Goal: Task Accomplishment & Management: Complete application form

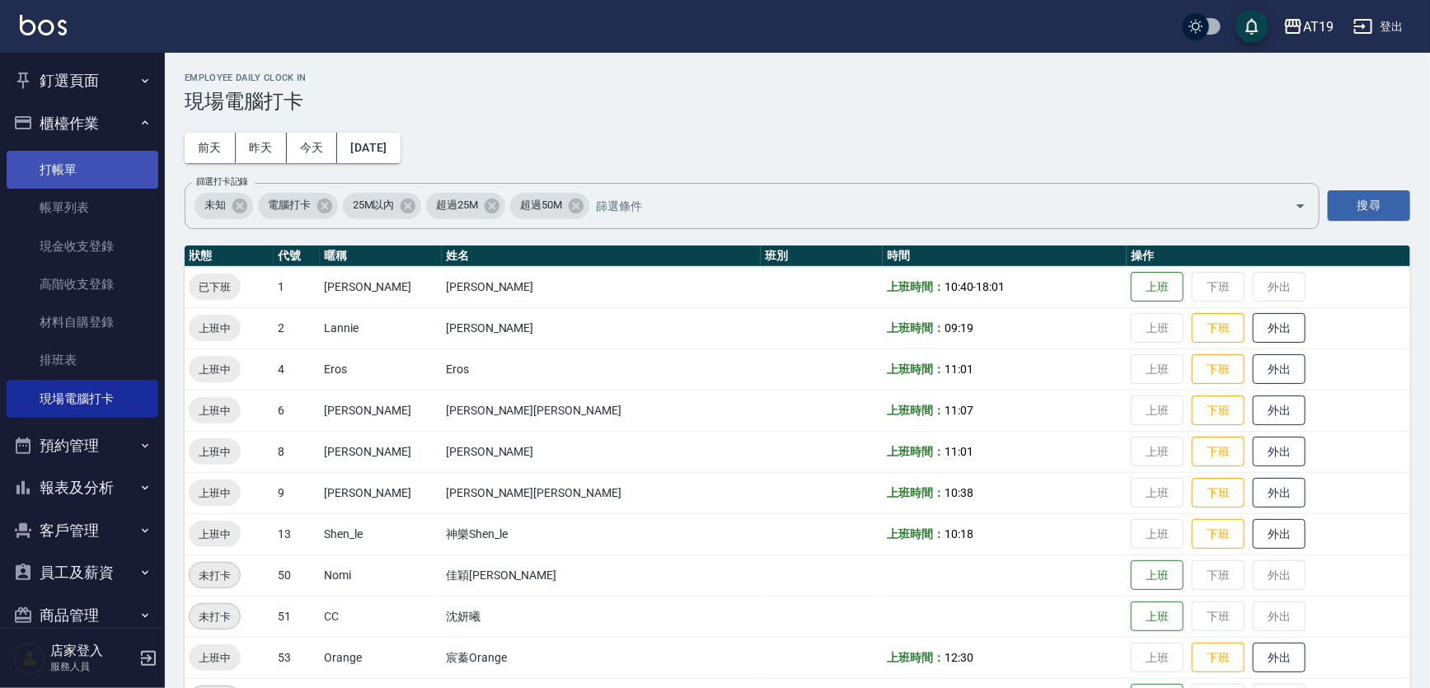
click at [82, 165] on link "打帳單" at bounding box center [83, 170] width 152 height 38
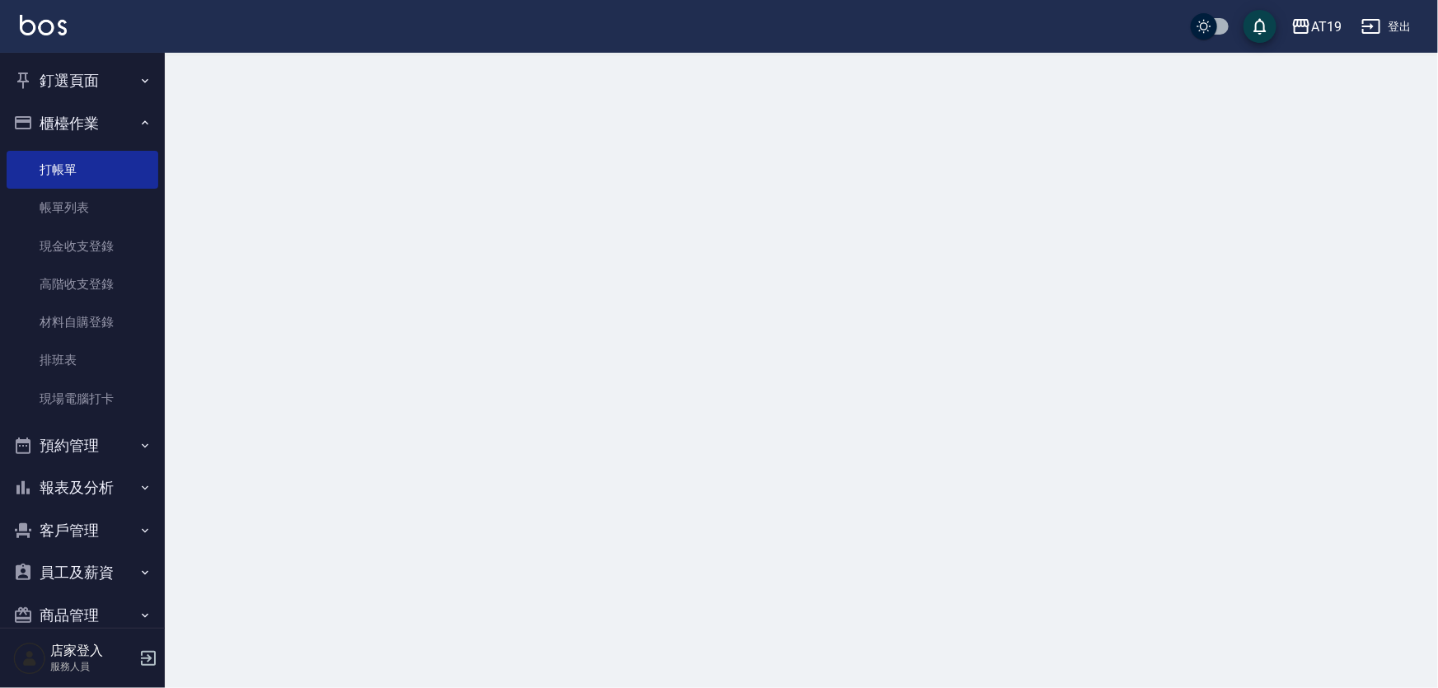
click at [81, 125] on button "櫃檯作業" at bounding box center [83, 123] width 152 height 43
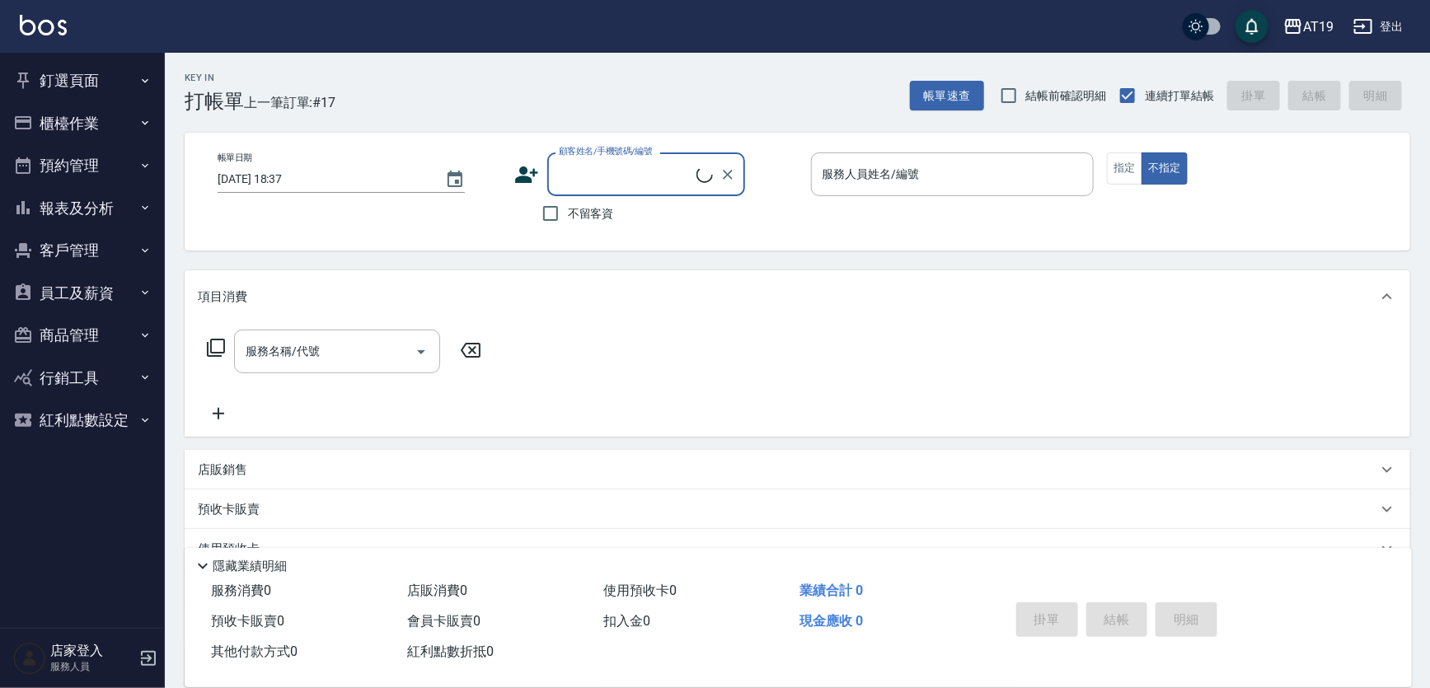
drag, startPoint x: 599, startPoint y: 171, endPoint x: 635, endPoint y: 98, distance: 81.5
click at [598, 171] on input "顧客姓名/手機號碼/編號" at bounding box center [626, 174] width 142 height 29
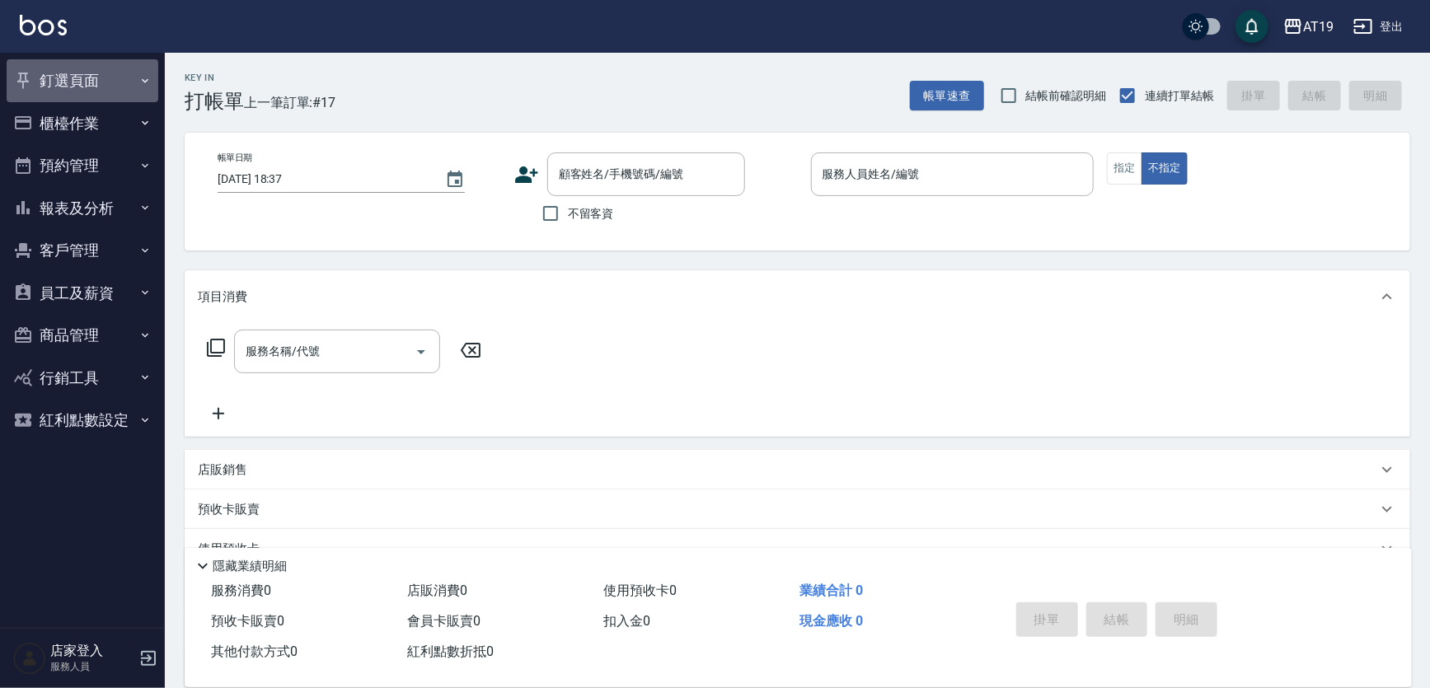
drag, startPoint x: 74, startPoint y: 78, endPoint x: 84, endPoint y: 138, distance: 60.2
click at [74, 91] on button "釘選頁面" at bounding box center [83, 80] width 152 height 43
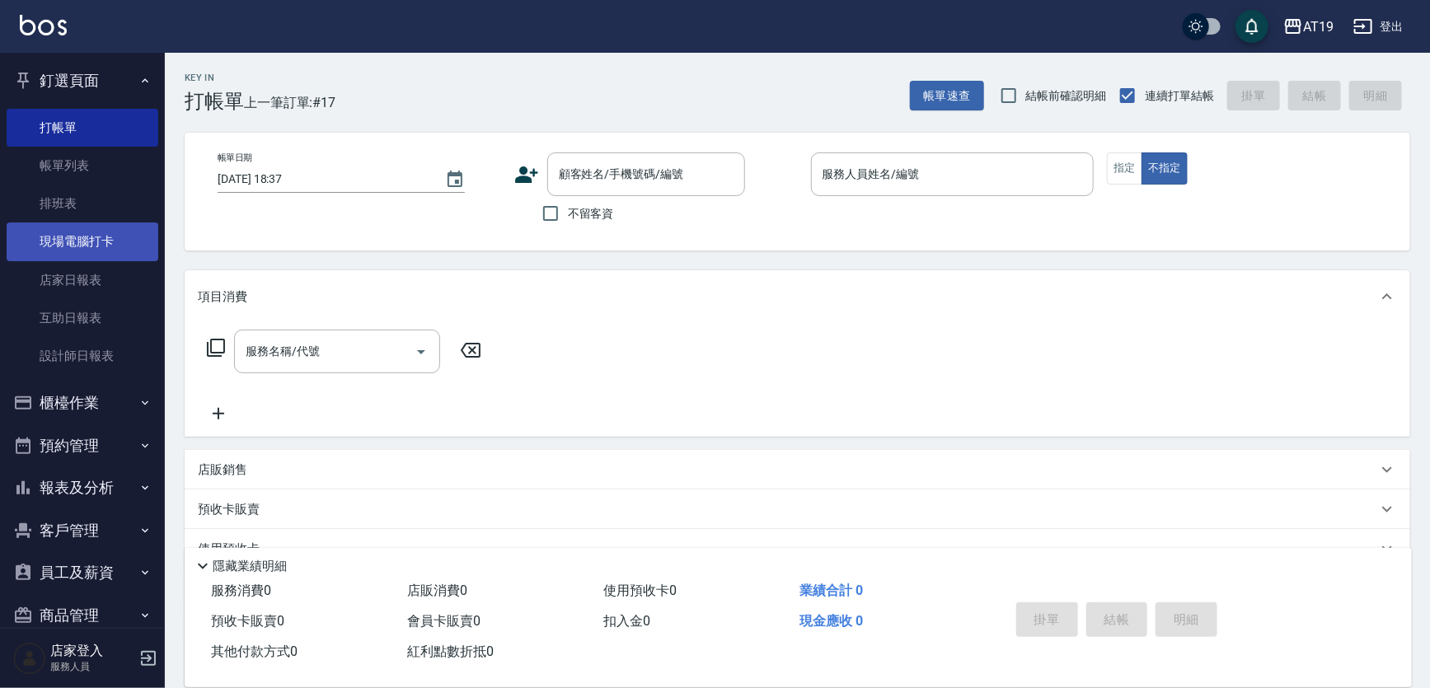
click at [74, 242] on link "現場電腦打卡" at bounding box center [83, 242] width 152 height 38
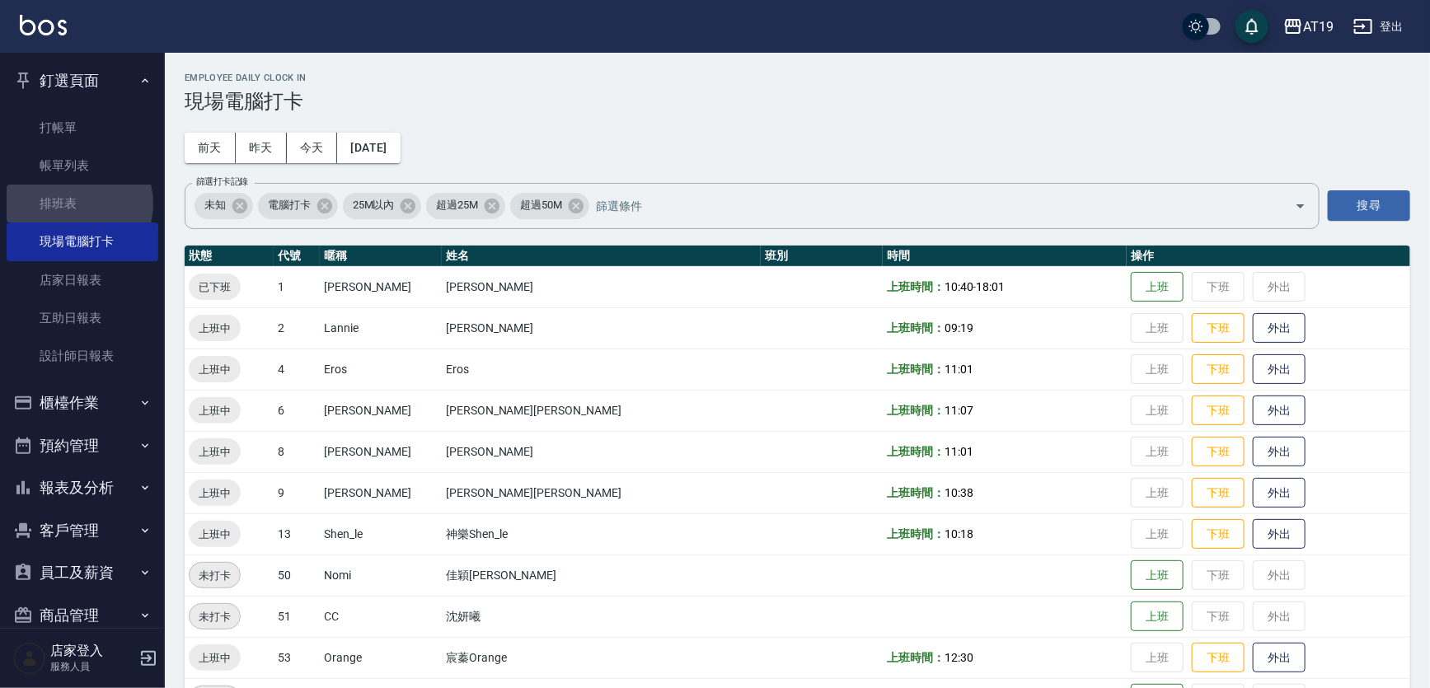
drag, startPoint x: 74, startPoint y: 204, endPoint x: 143, endPoint y: 28, distance: 188.7
click at [74, 204] on link "排班表" at bounding box center [83, 204] width 152 height 38
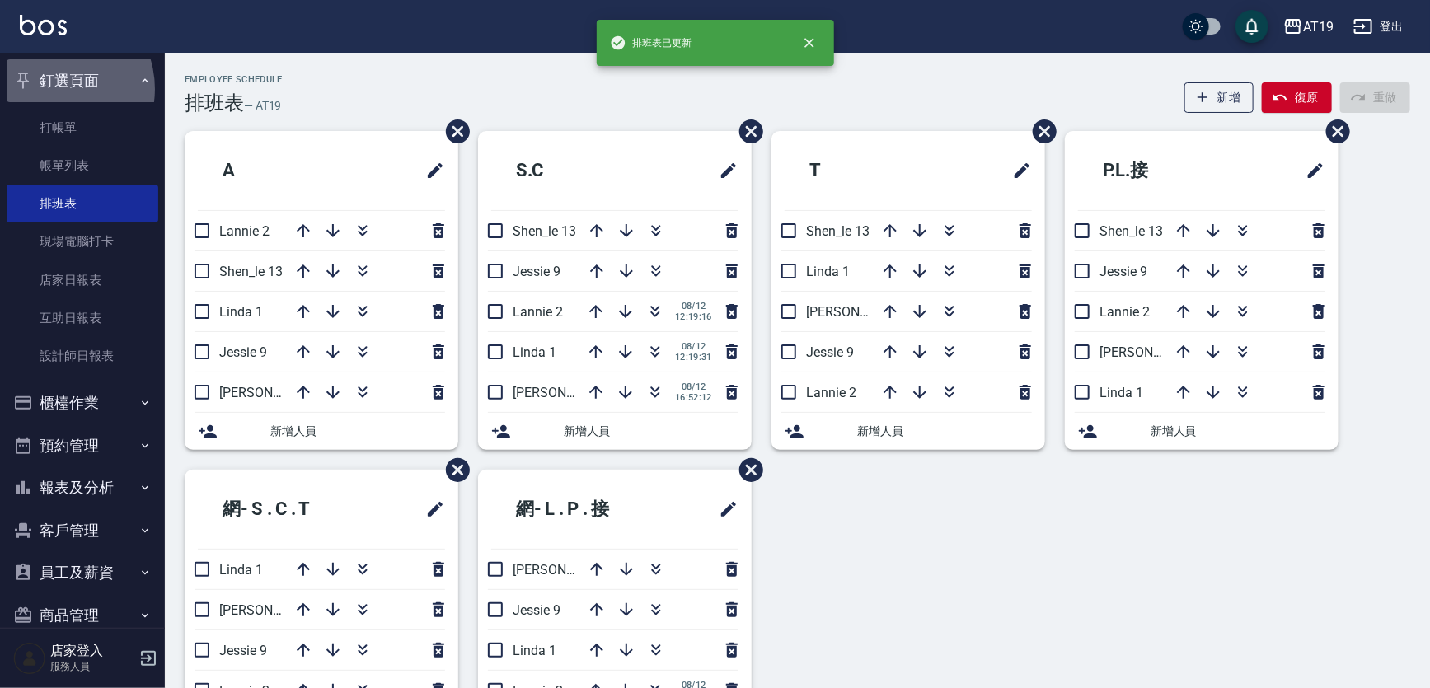
drag, startPoint x: 50, startPoint y: 89, endPoint x: 90, endPoint y: 42, distance: 61.4
click at [59, 75] on button "釘選頁面" at bounding box center [83, 80] width 152 height 43
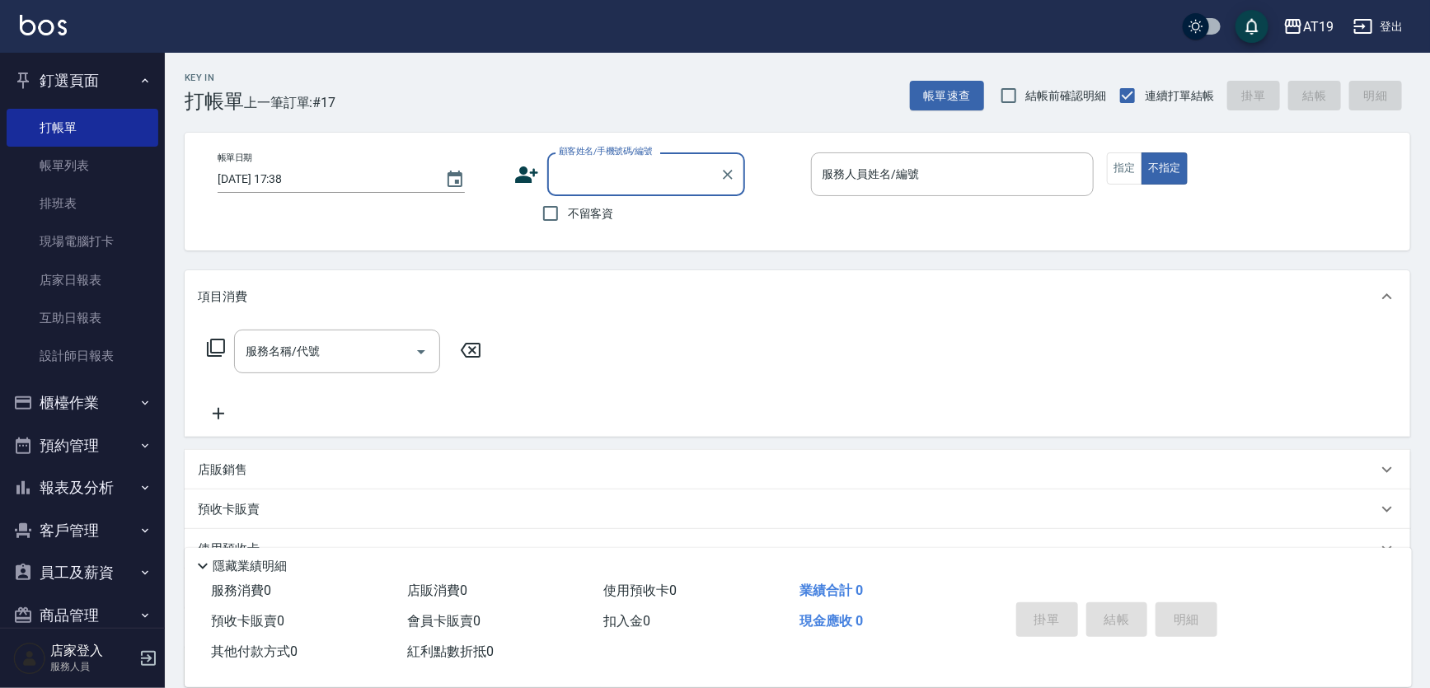
drag, startPoint x: 625, startPoint y: 168, endPoint x: 616, endPoint y: 151, distance: 19.5
click at [618, 157] on div "顧客姓名/手機號碼/編號 顧客姓名/手機號碼/編號" at bounding box center [646, 174] width 198 height 44
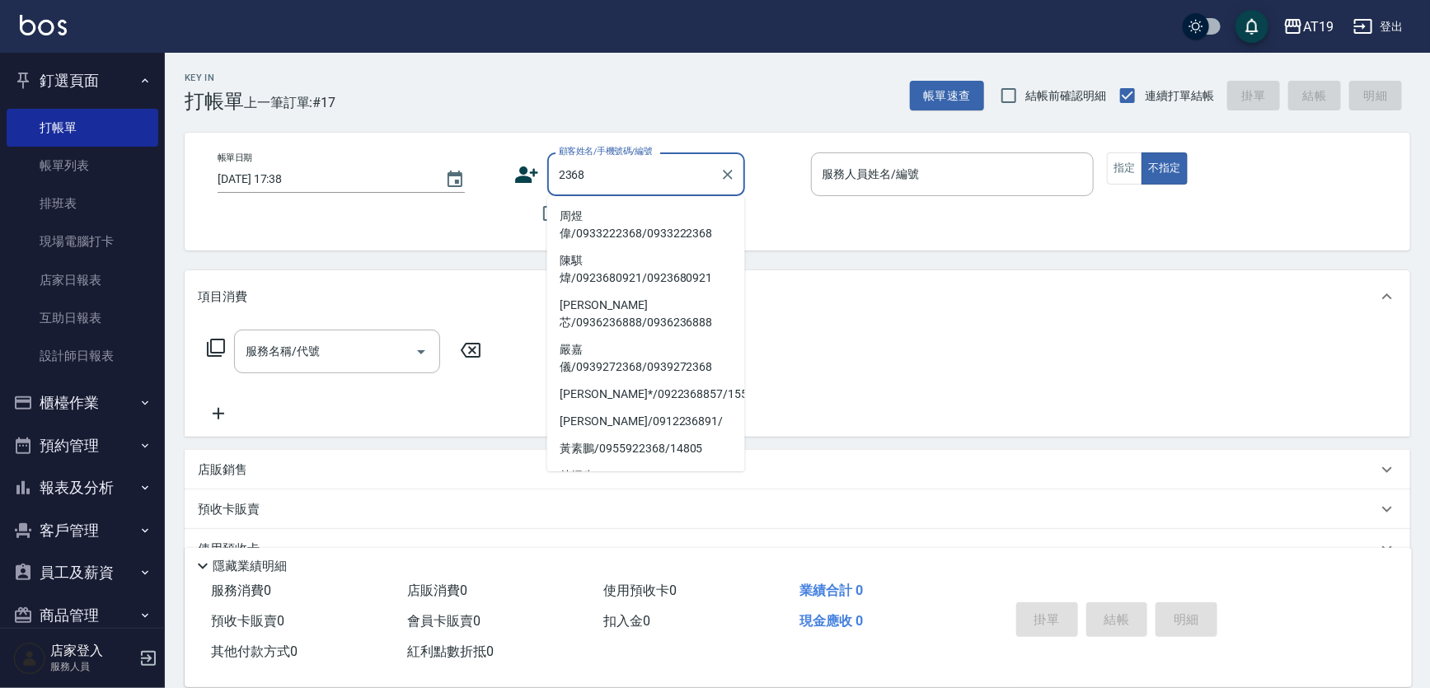
type input "周煜偉/0933222368/0933222368"
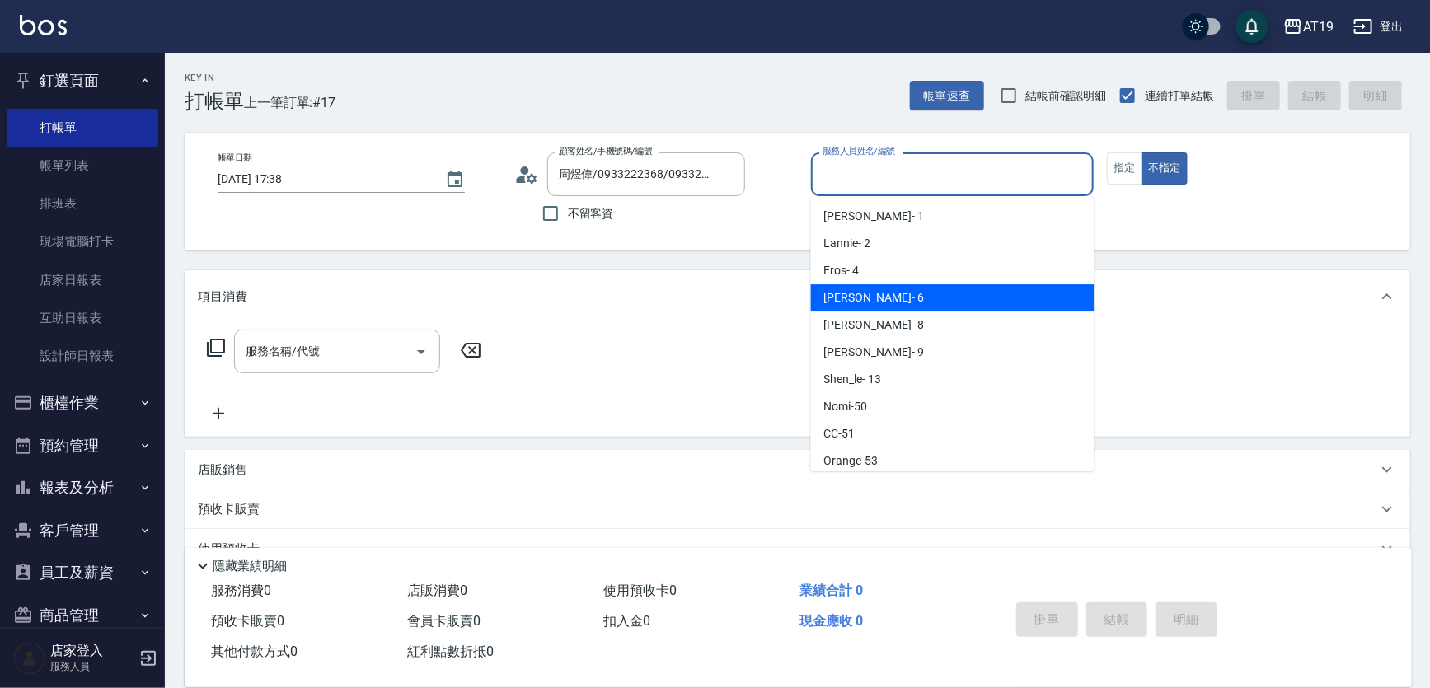
type input "Julie- 6"
type button "false"
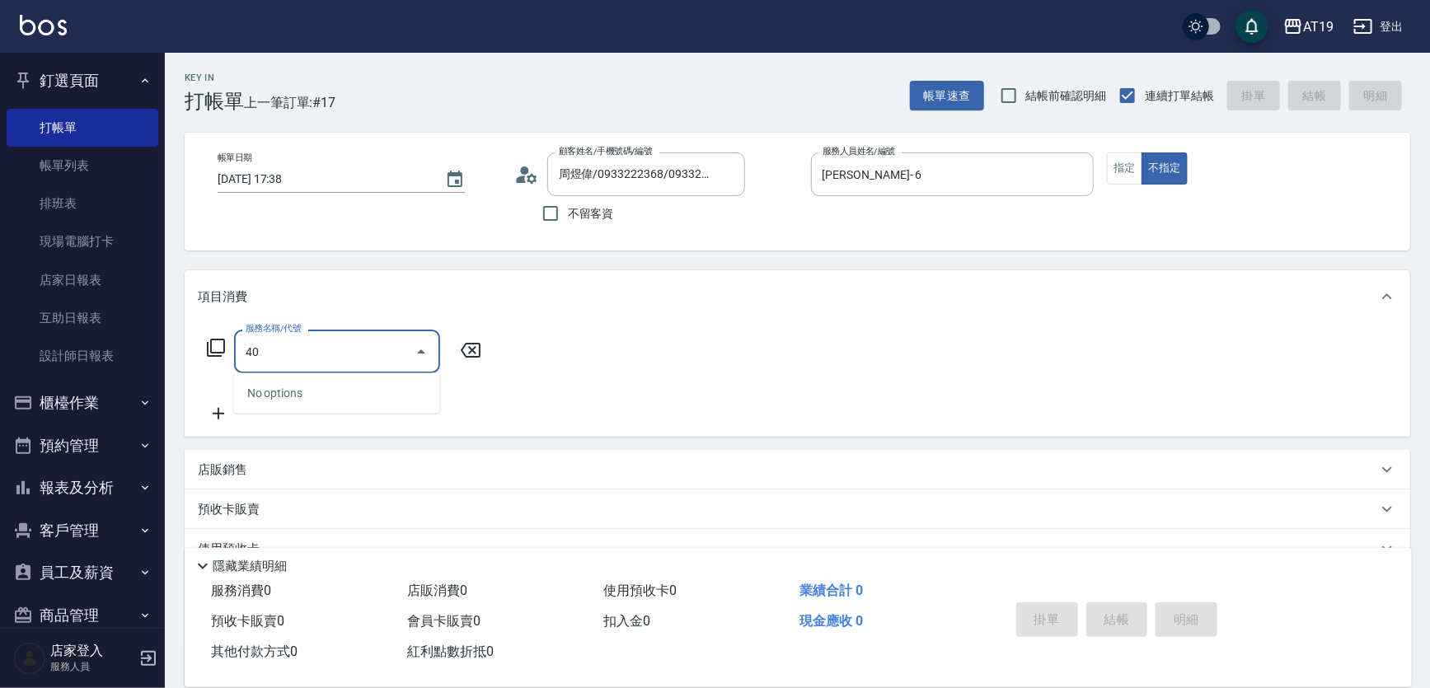
type input "401"
type input "30"
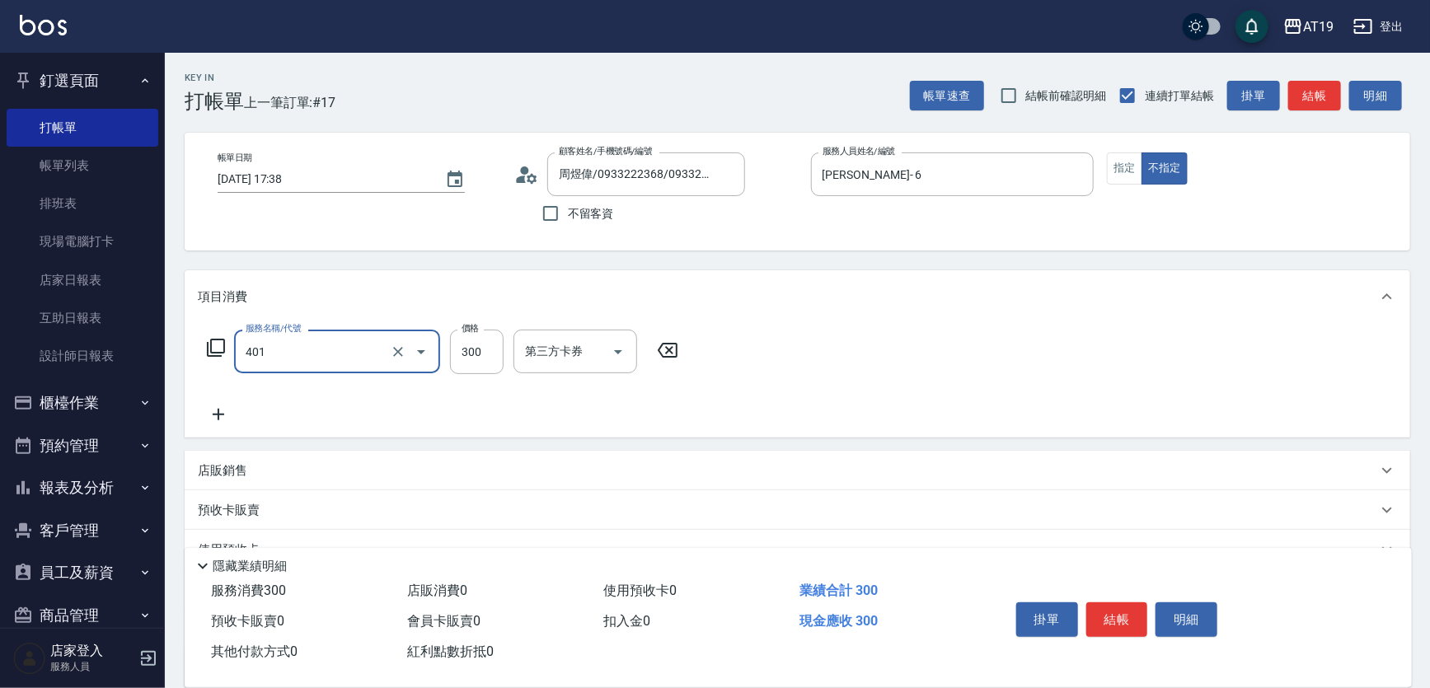
type input "剪髮(401)"
type input "2"
type input "0"
type input "25"
type input "20"
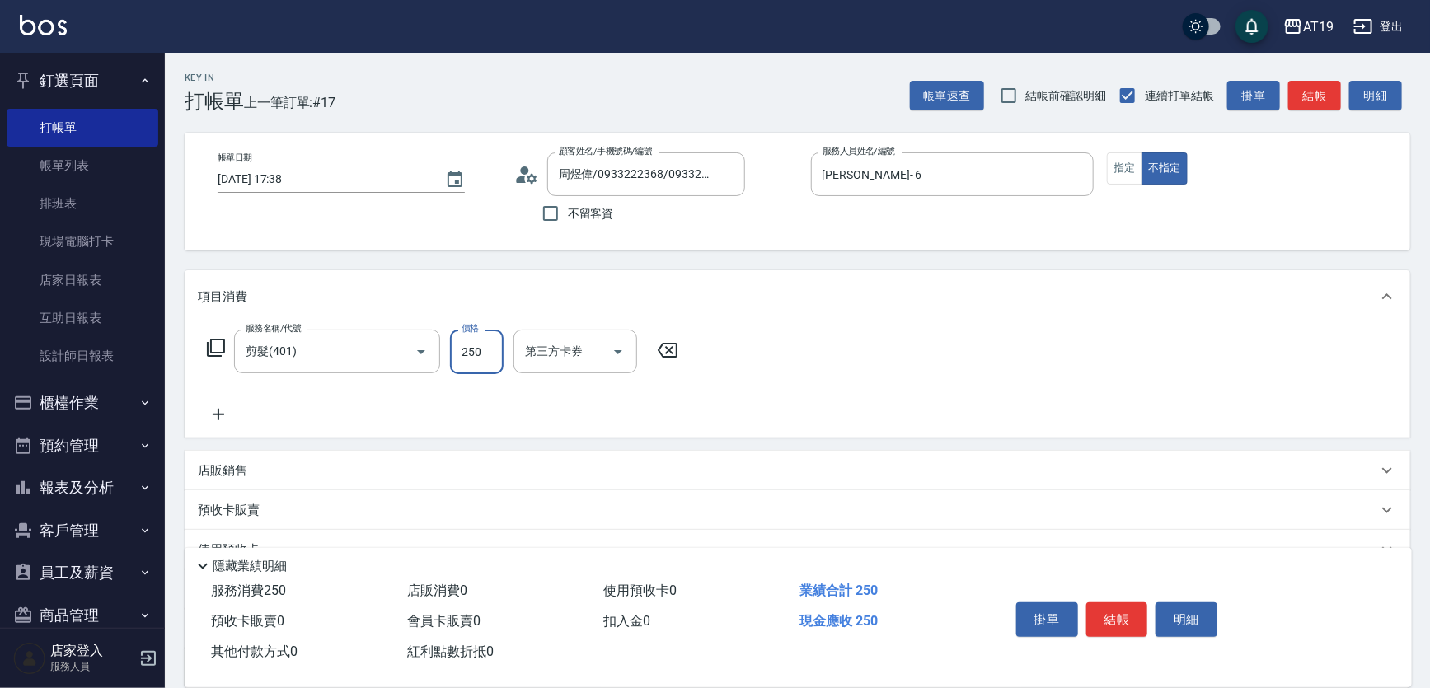
type input "250"
click at [526, 176] on icon at bounding box center [526, 174] width 25 height 25
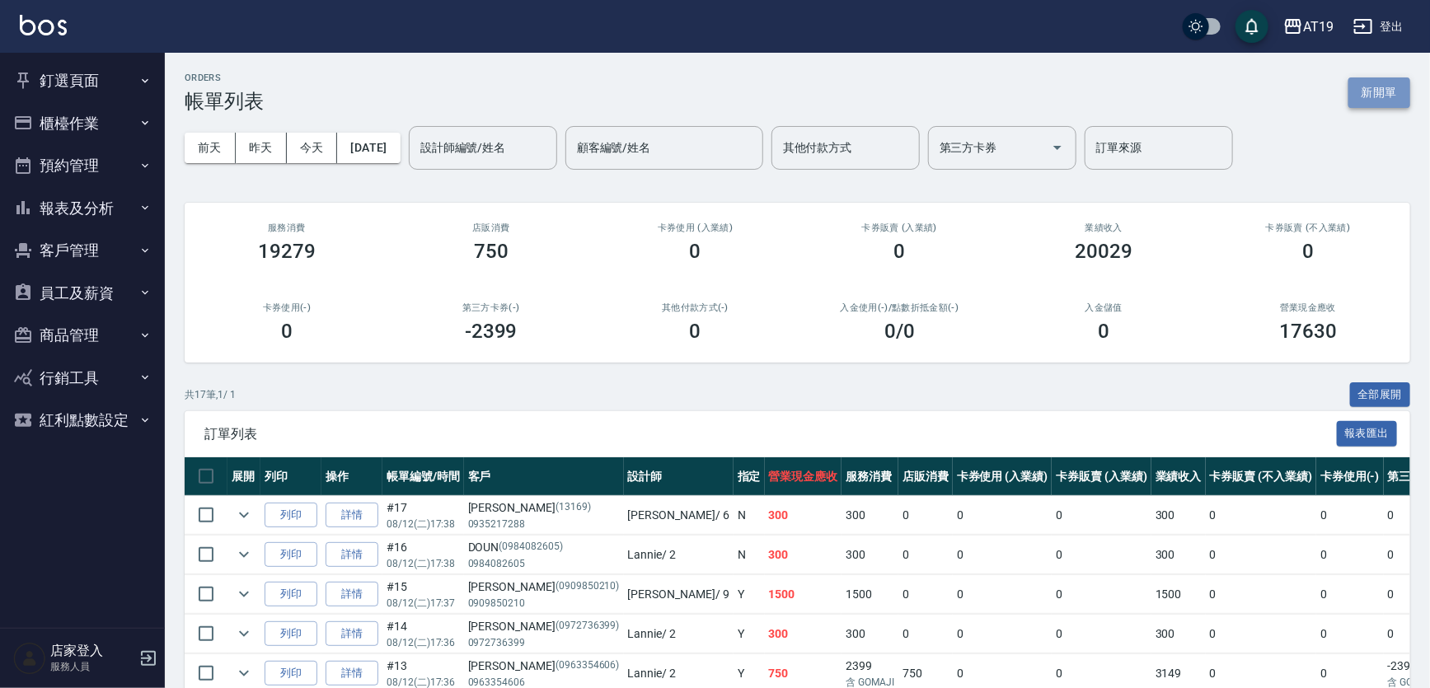
click at [1379, 93] on button "新開單" at bounding box center [1379, 92] width 62 height 30
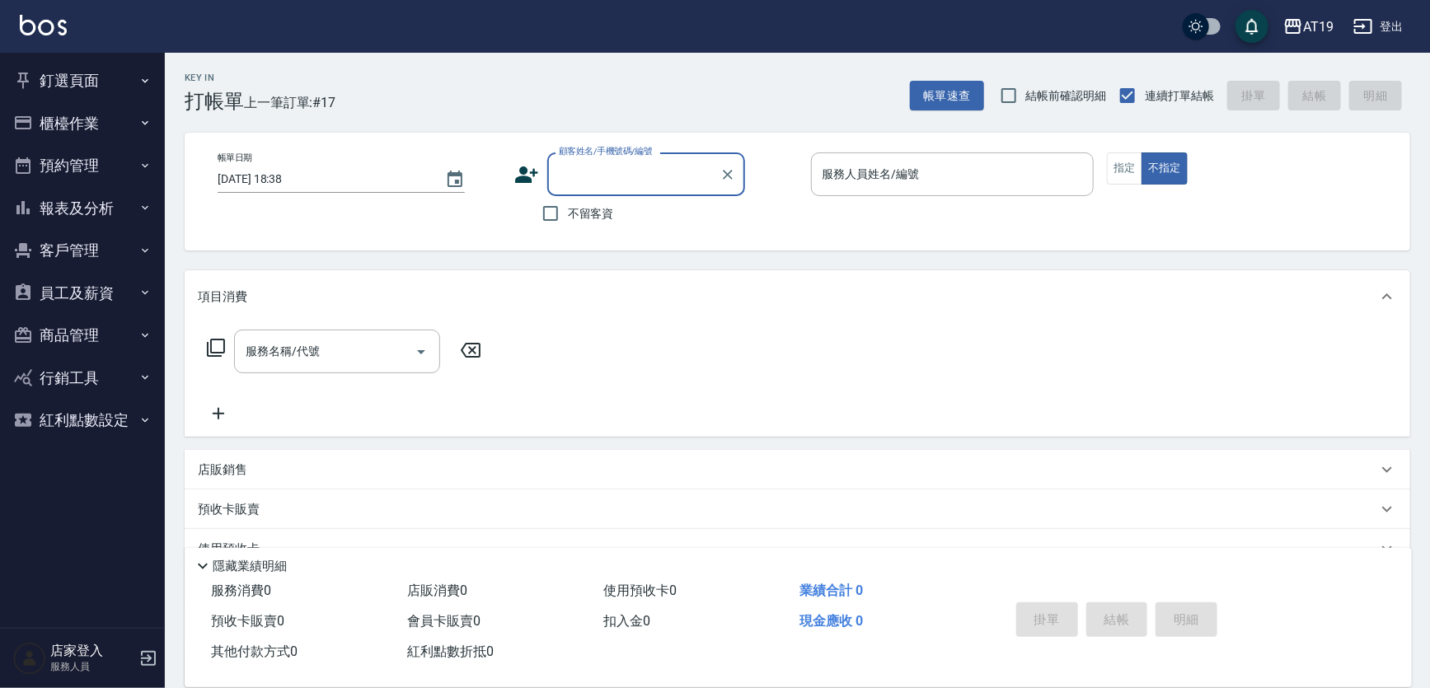
click at [530, 173] on icon at bounding box center [526, 174] width 23 height 16
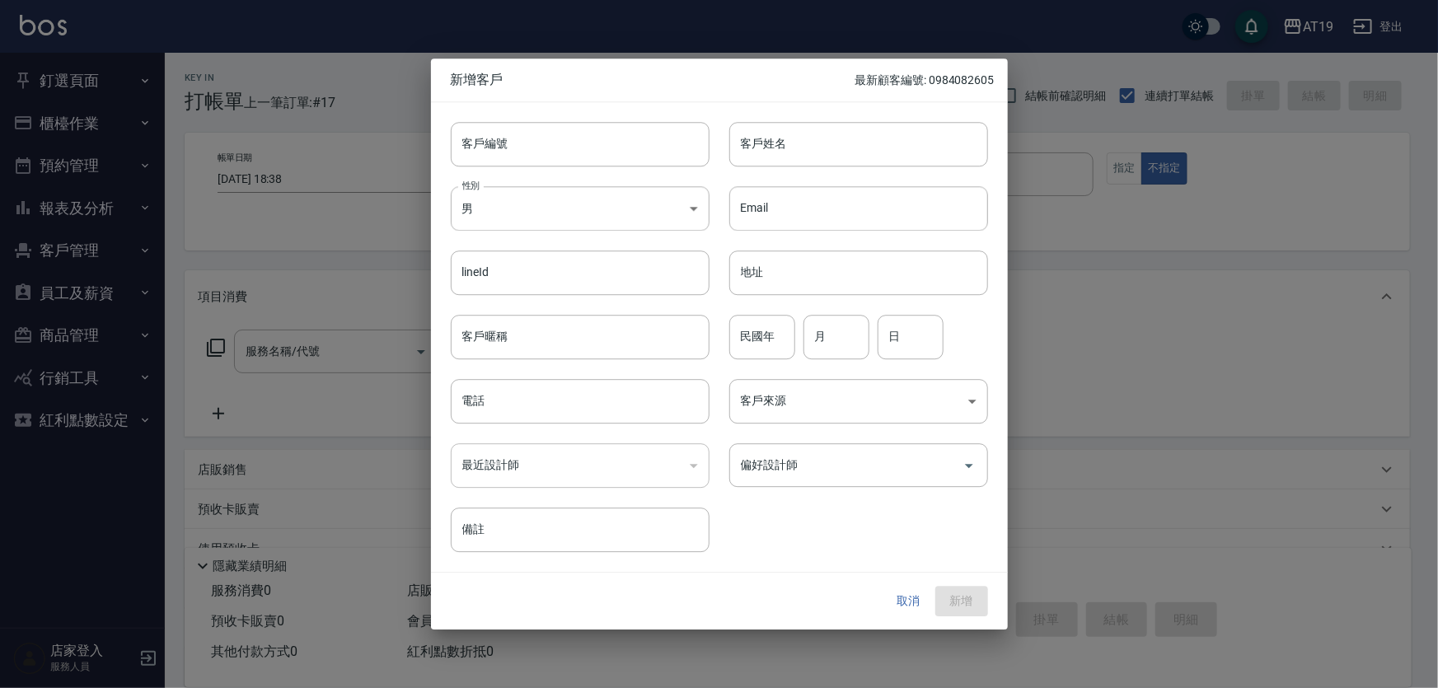
click at [911, 598] on button "取消" at bounding box center [909, 602] width 53 height 30
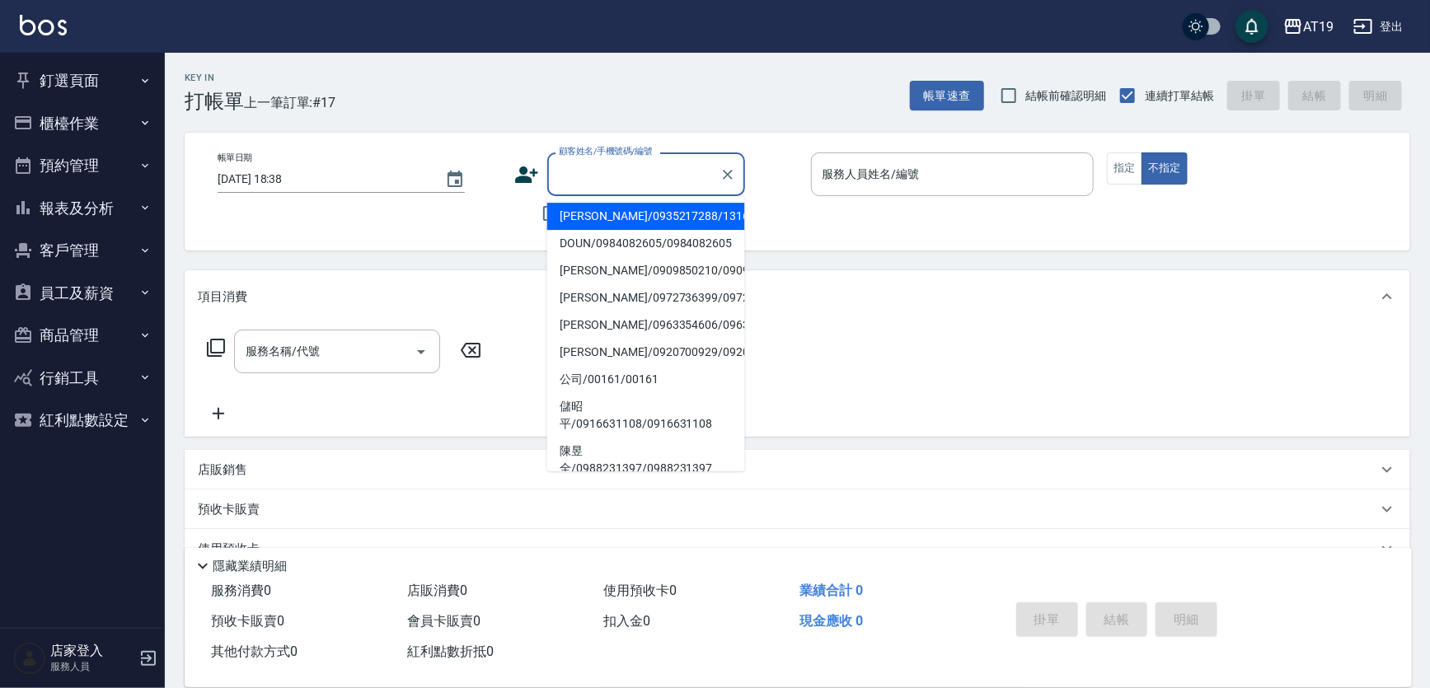
drag, startPoint x: 621, startPoint y: 178, endPoint x: 616, endPoint y: 115, distance: 62.9
click at [621, 162] on div "顧客姓名/手機號碼/編號 顧客姓名/手機號碼/編號" at bounding box center [646, 174] width 198 height 44
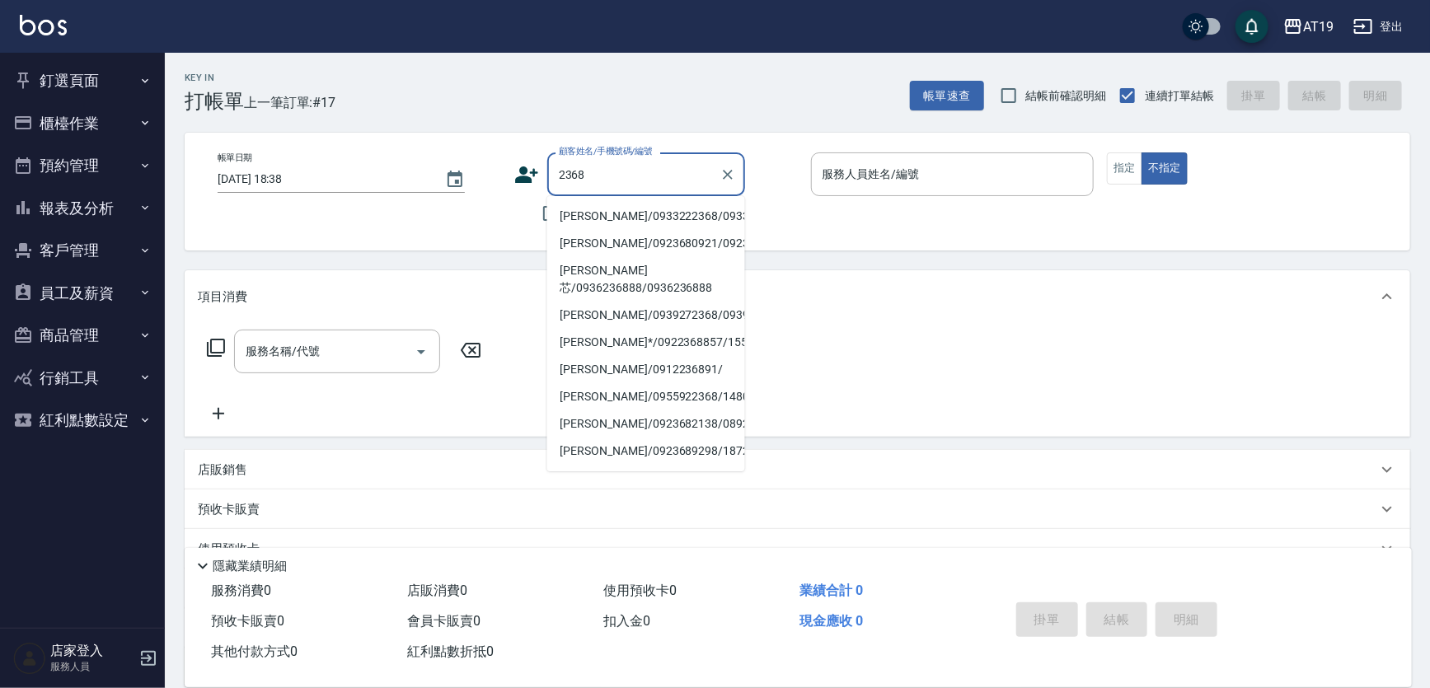
type input "周煜偉/0933222368/0933222368"
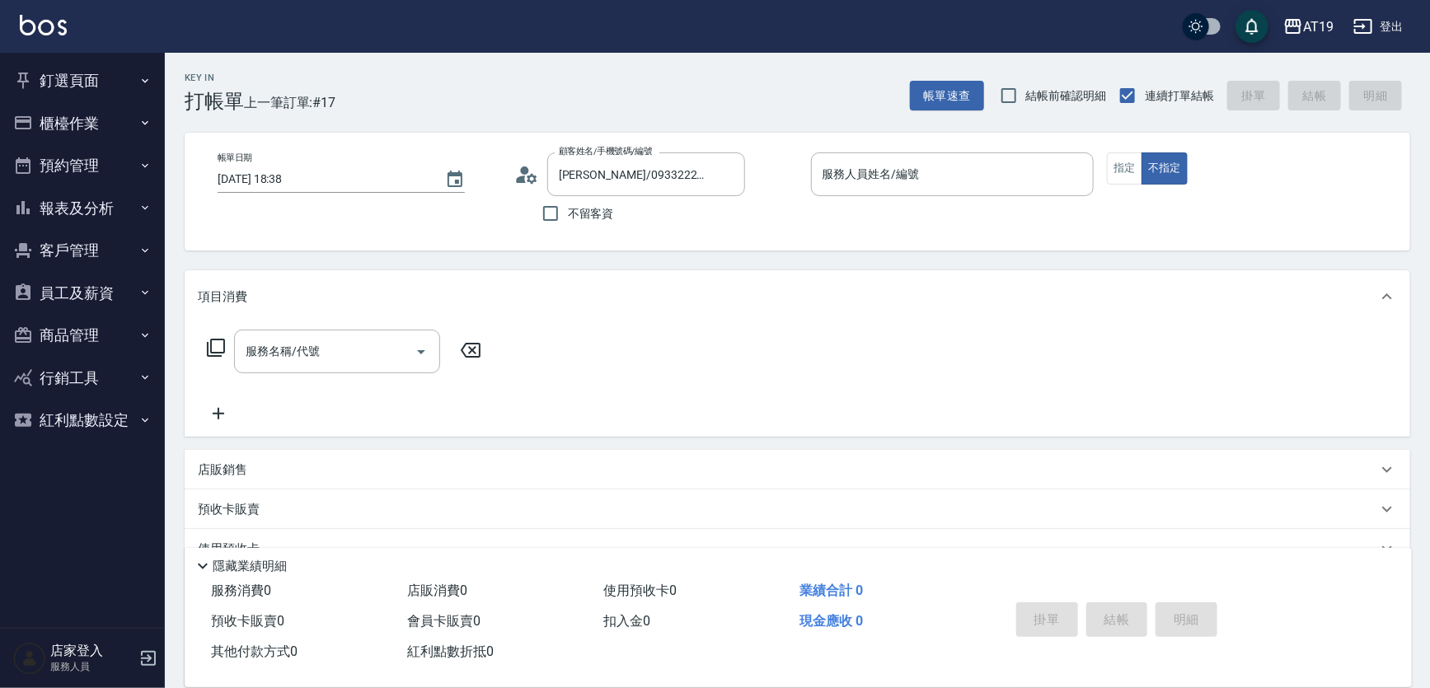
click at [523, 162] on icon at bounding box center [526, 174] width 25 height 25
click at [622, 179] on input "顧客姓名/手機號碼/編號" at bounding box center [626, 174] width 142 height 29
click at [572, 176] on input "顧客姓名/手機號碼/編號" at bounding box center [626, 174] width 142 height 29
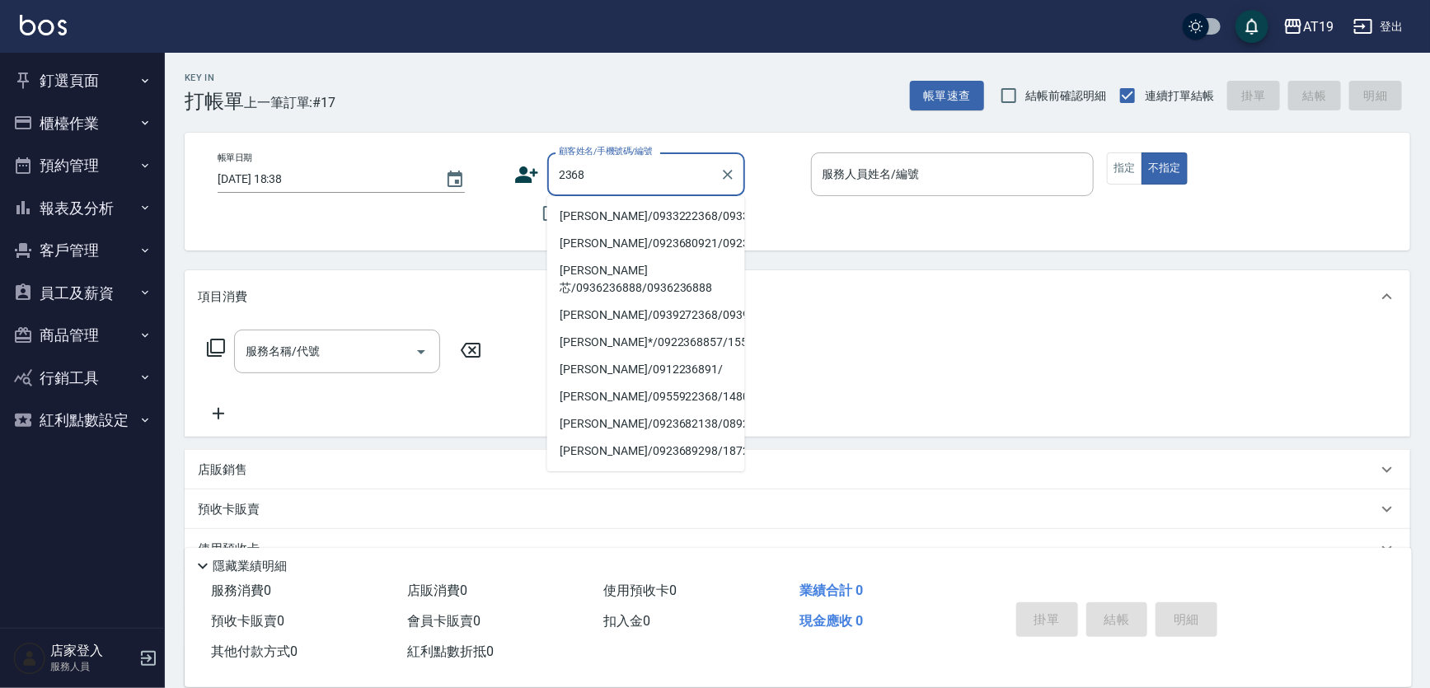
type input "周煜偉/0933222368/0933222368"
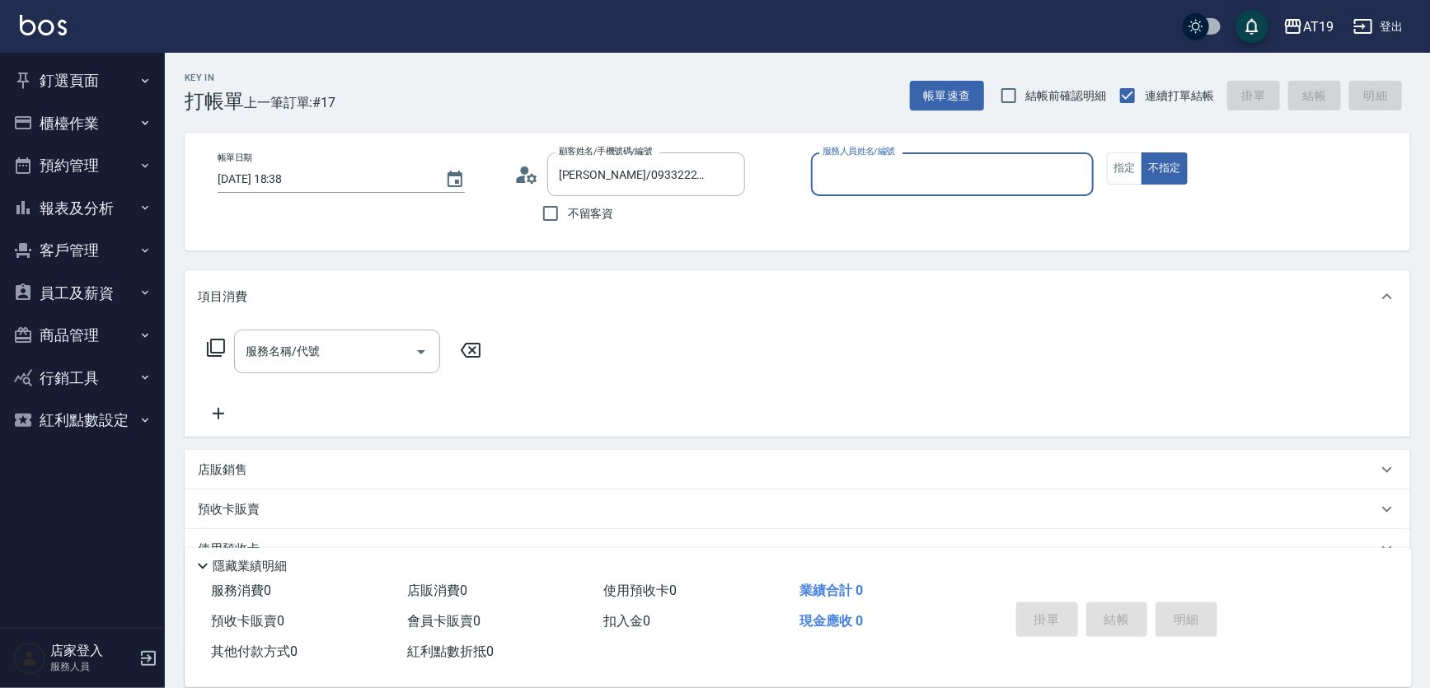
click at [1141, 152] on button "不指定" at bounding box center [1164, 168] width 46 height 32
type button "false"
type button "true"
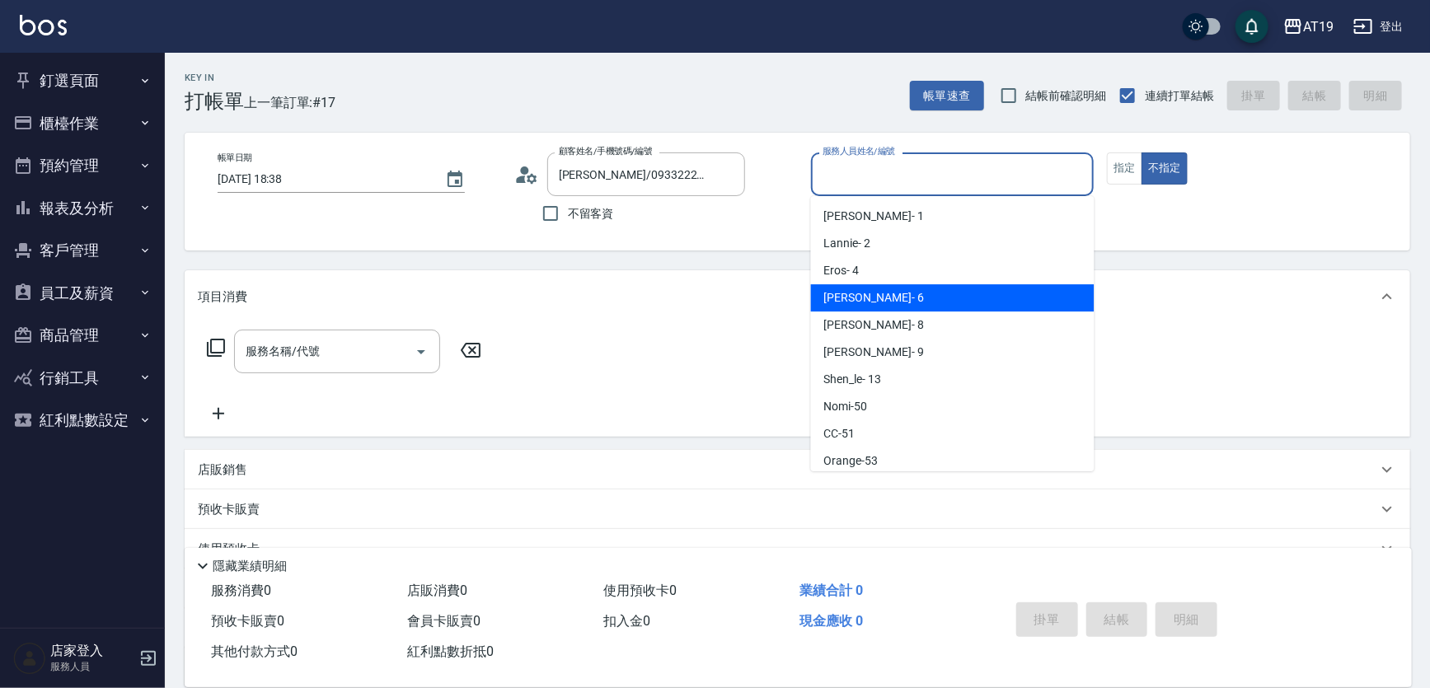
type input "Julie- 6"
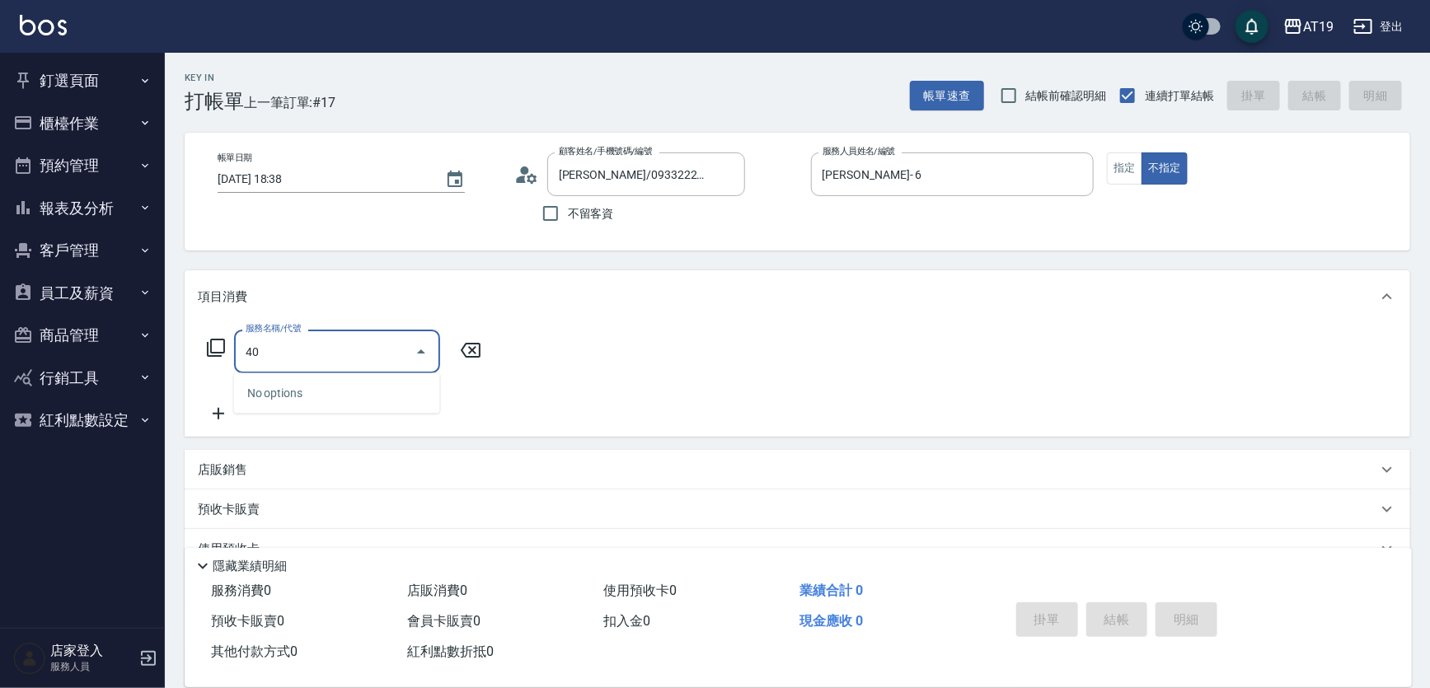
type input "401"
type input "30"
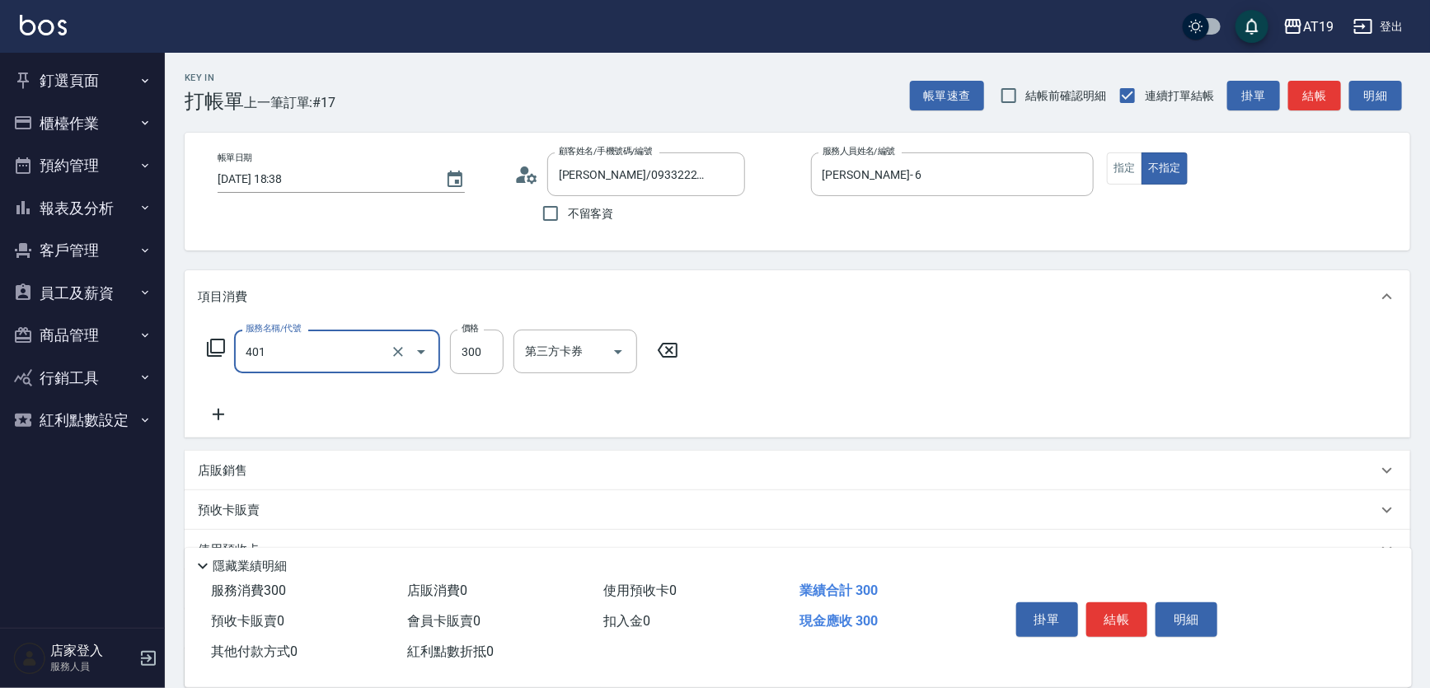
type input "剪髮(401)"
type input "2"
type input "0"
type input "25"
type input "20"
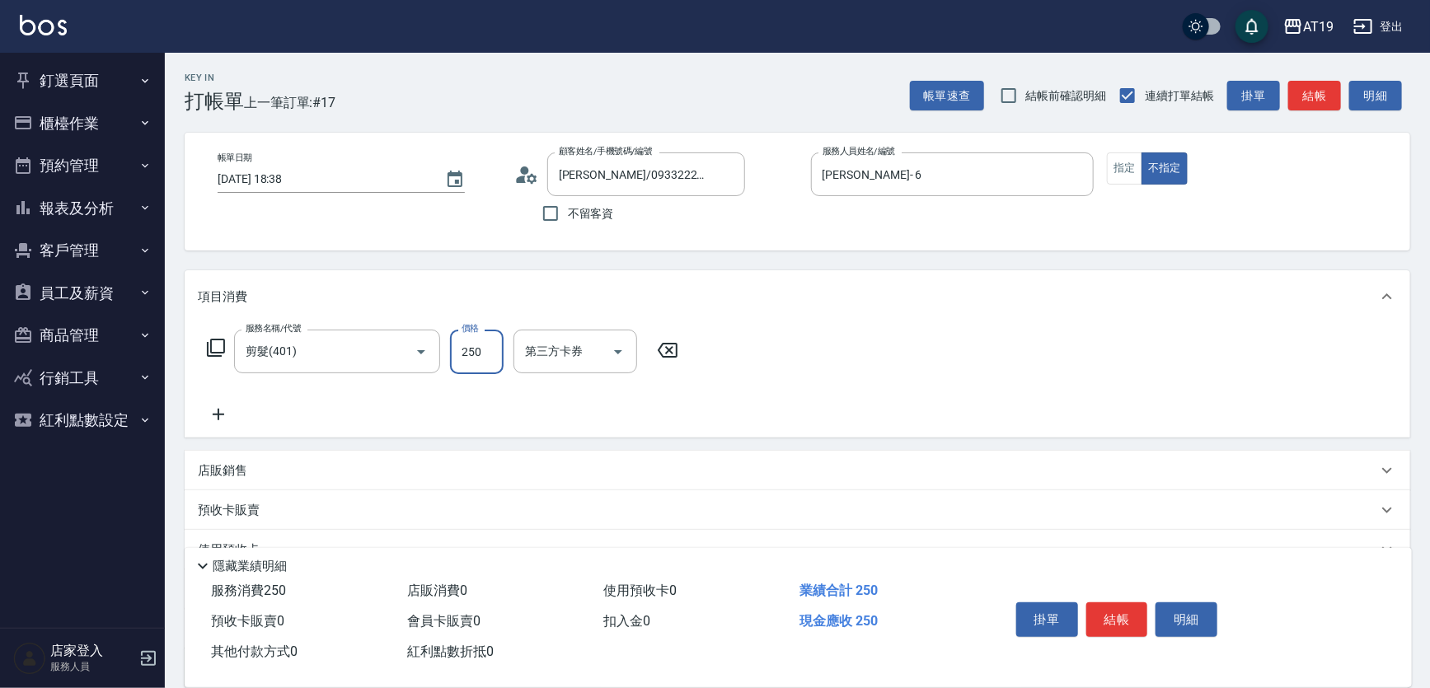
type input "250"
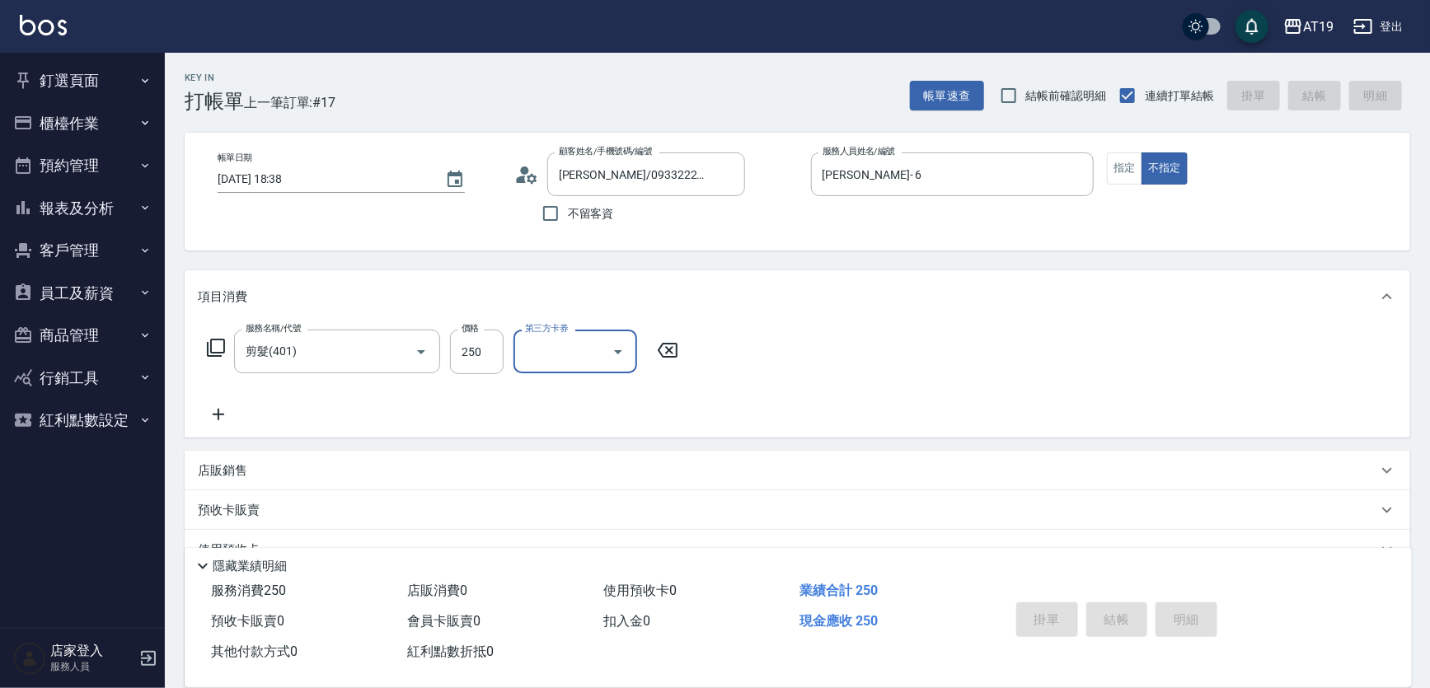
type input "0"
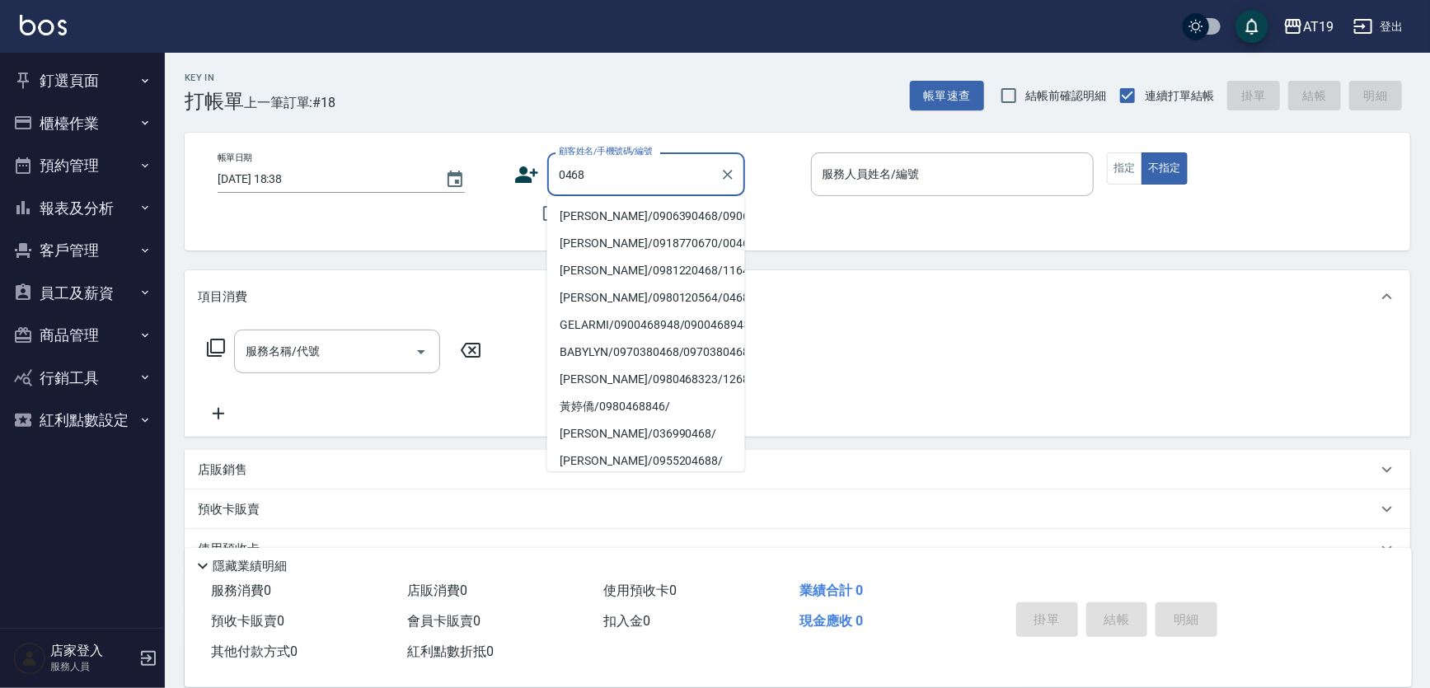
type input "陳煜昇/0906390468/0906390468"
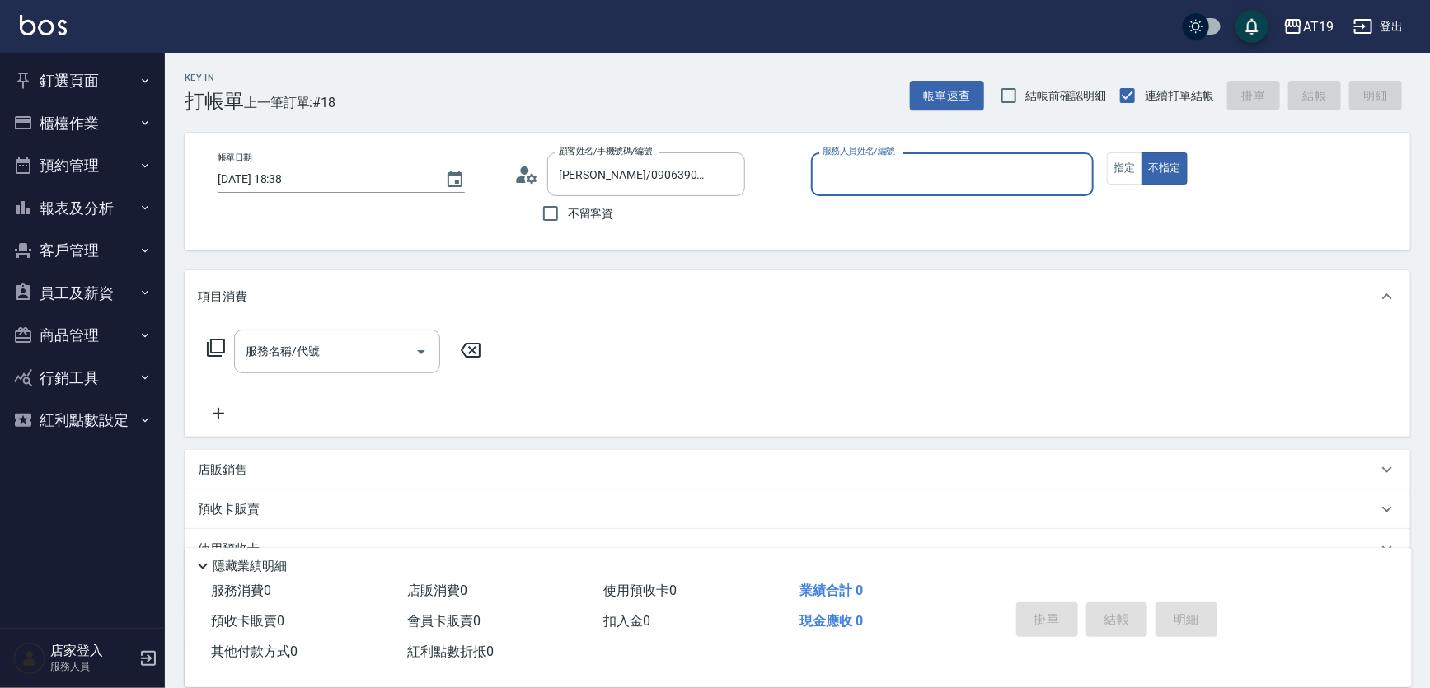
type input "Shen_le- 13"
click at [1141, 152] on button "不指定" at bounding box center [1164, 168] width 46 height 32
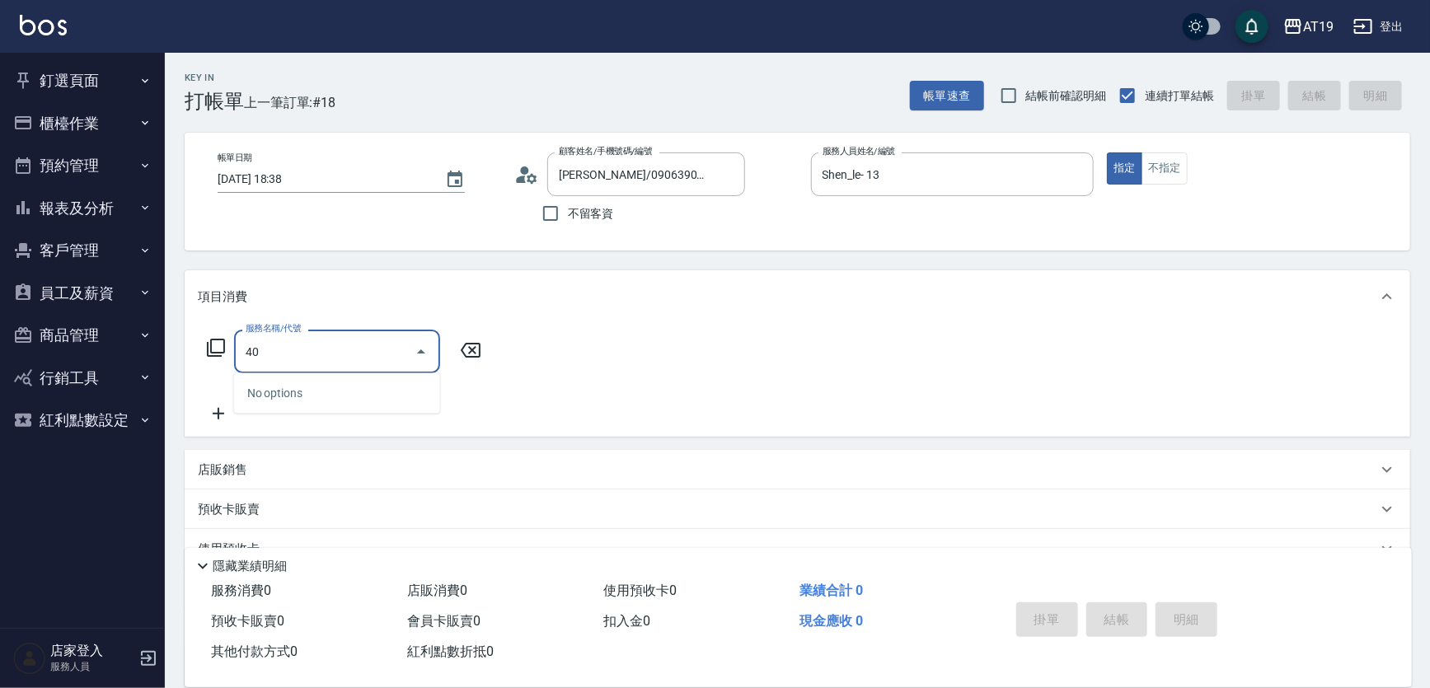
type input "401"
type input "30"
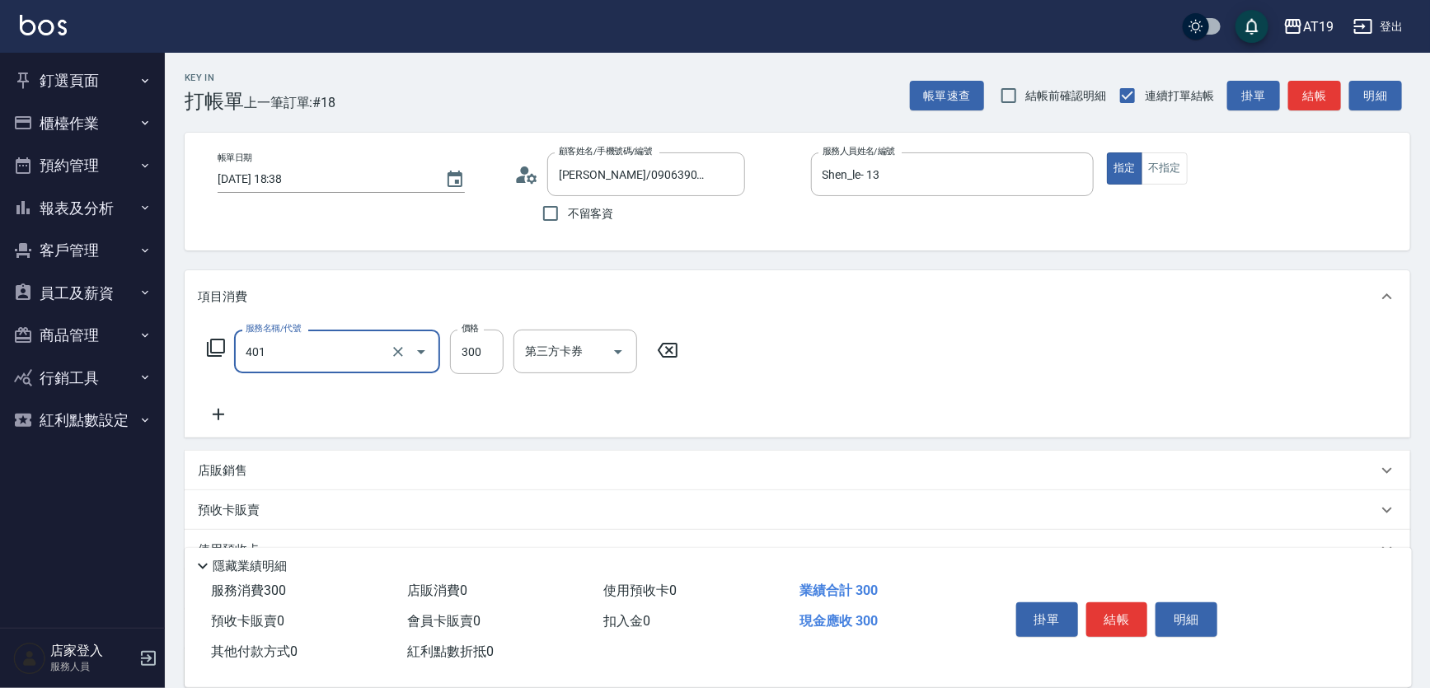
type input "剪髮(401)"
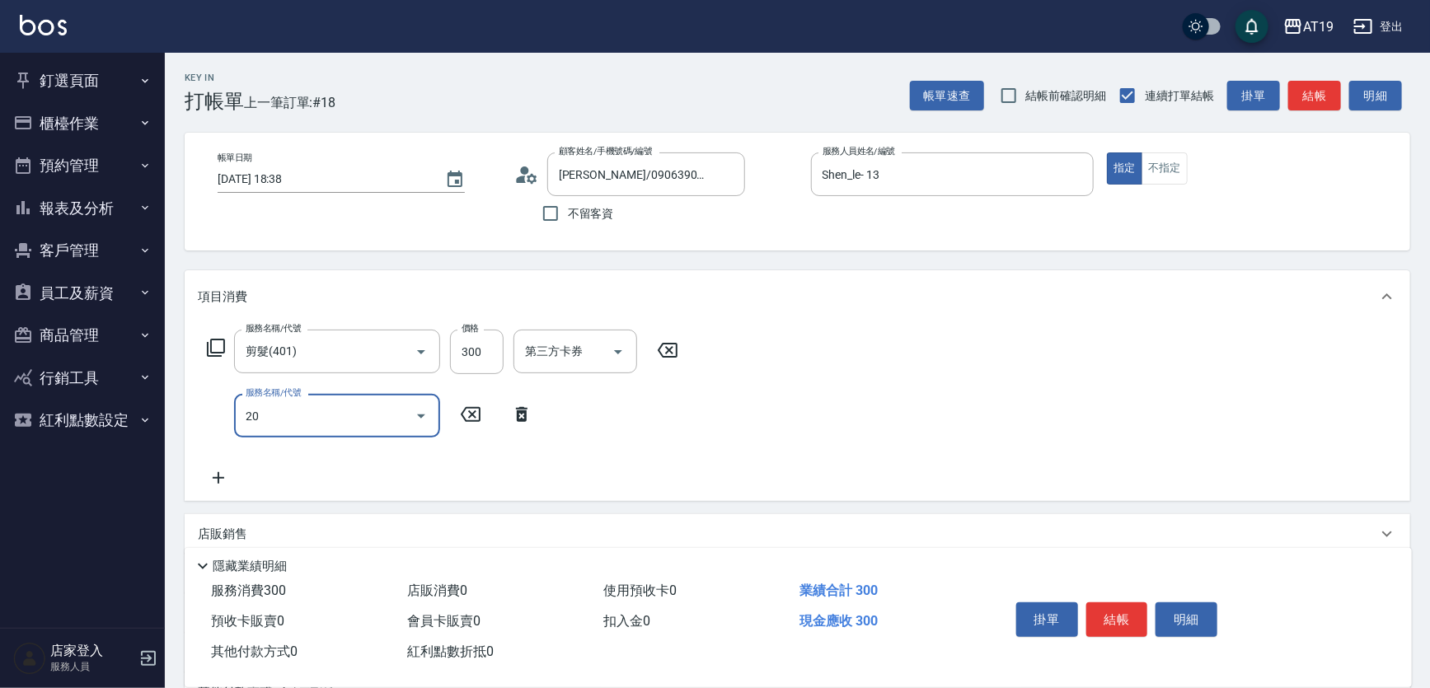
type input "201"
type input "60"
type input "洗髮(201)"
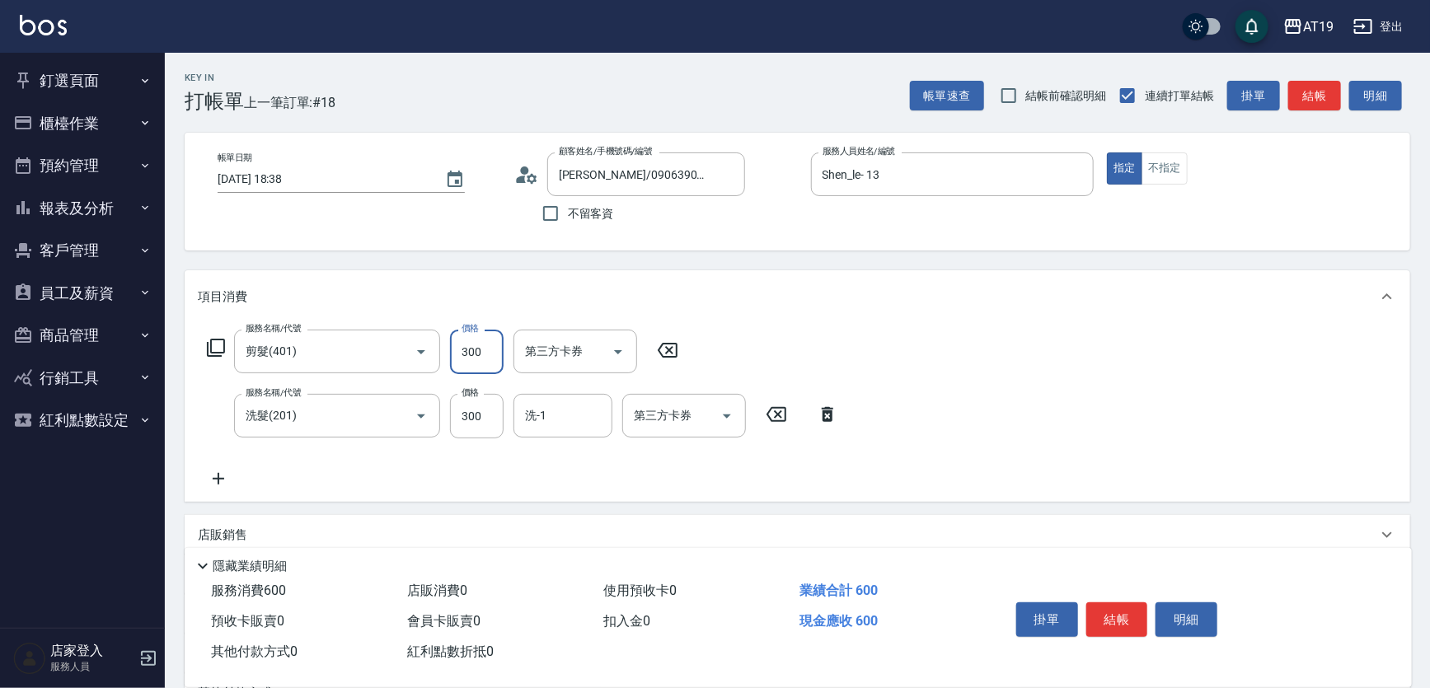
drag, startPoint x: 486, startPoint y: 355, endPoint x: 524, endPoint y: 313, distance: 56.6
click at [486, 355] on input "300" at bounding box center [477, 352] width 54 height 45
type input "4"
type input "30"
type input "40"
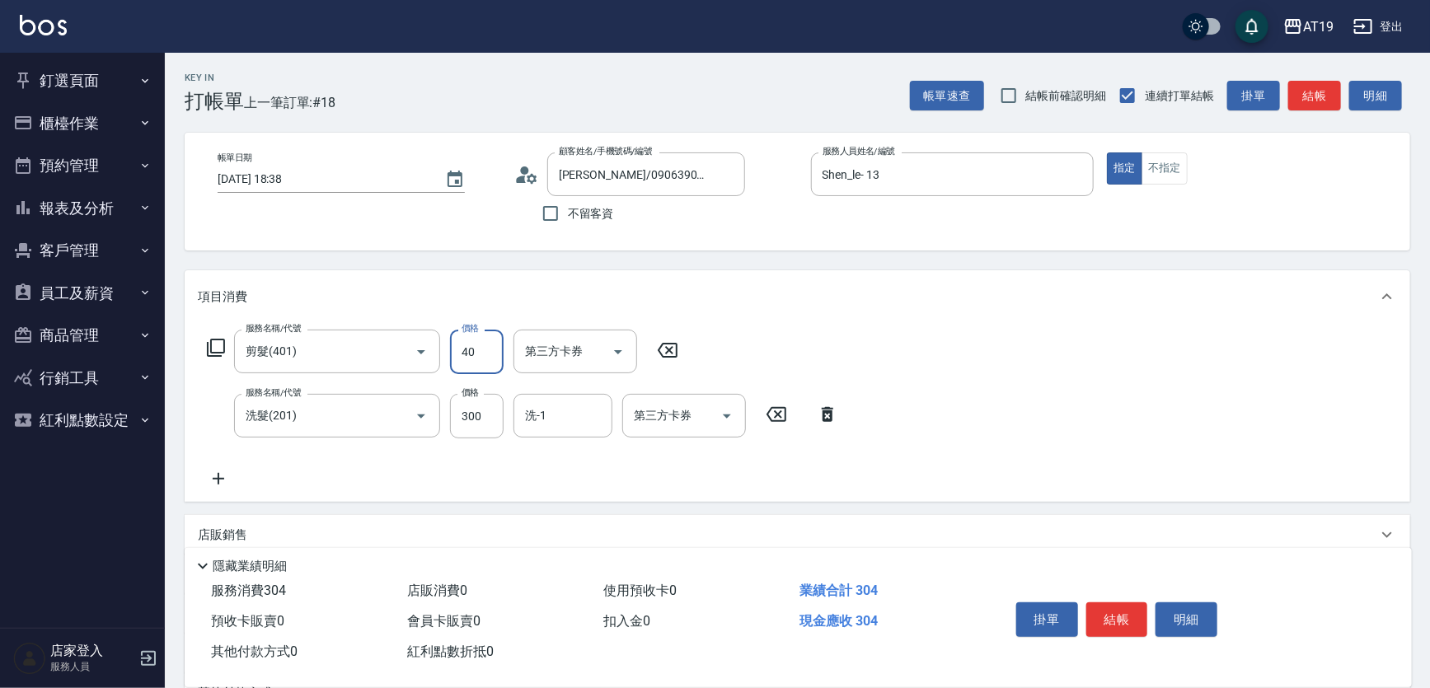
type input "70"
type input "4000"
type input "70"
type input "400"
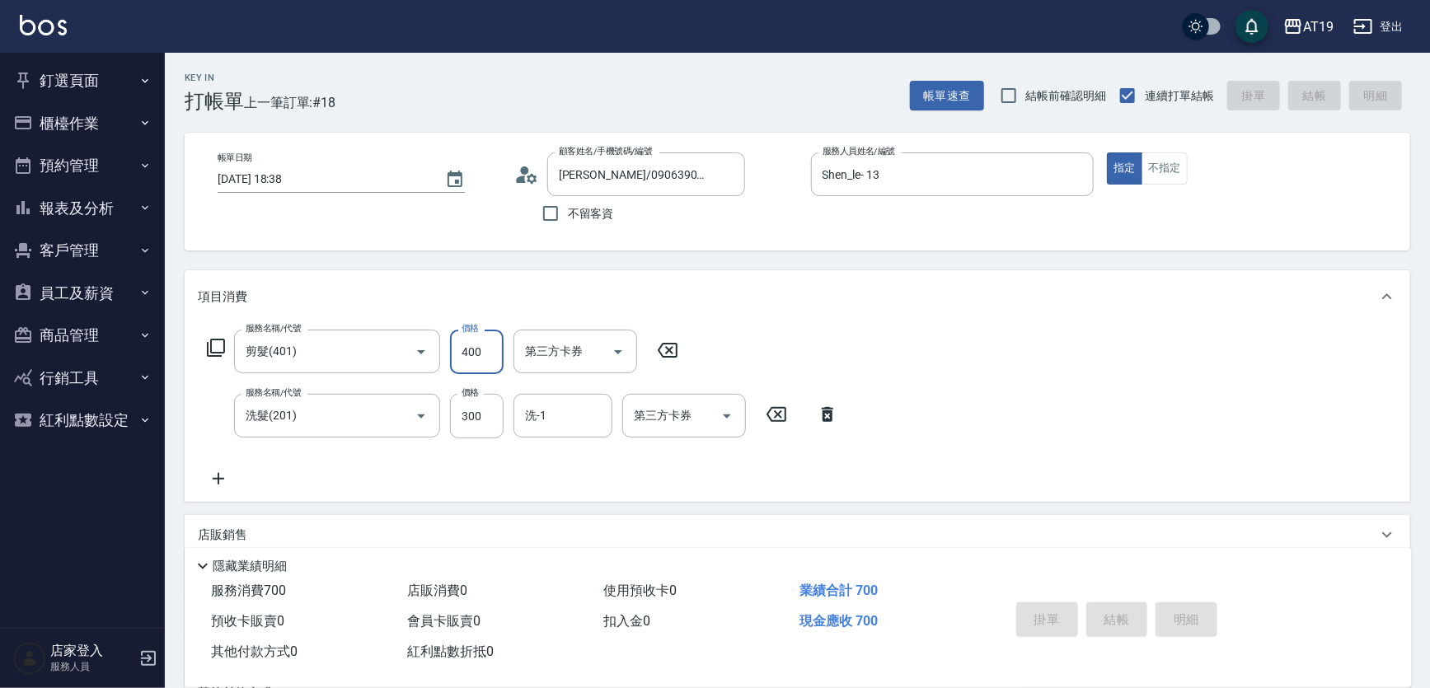
type input "0"
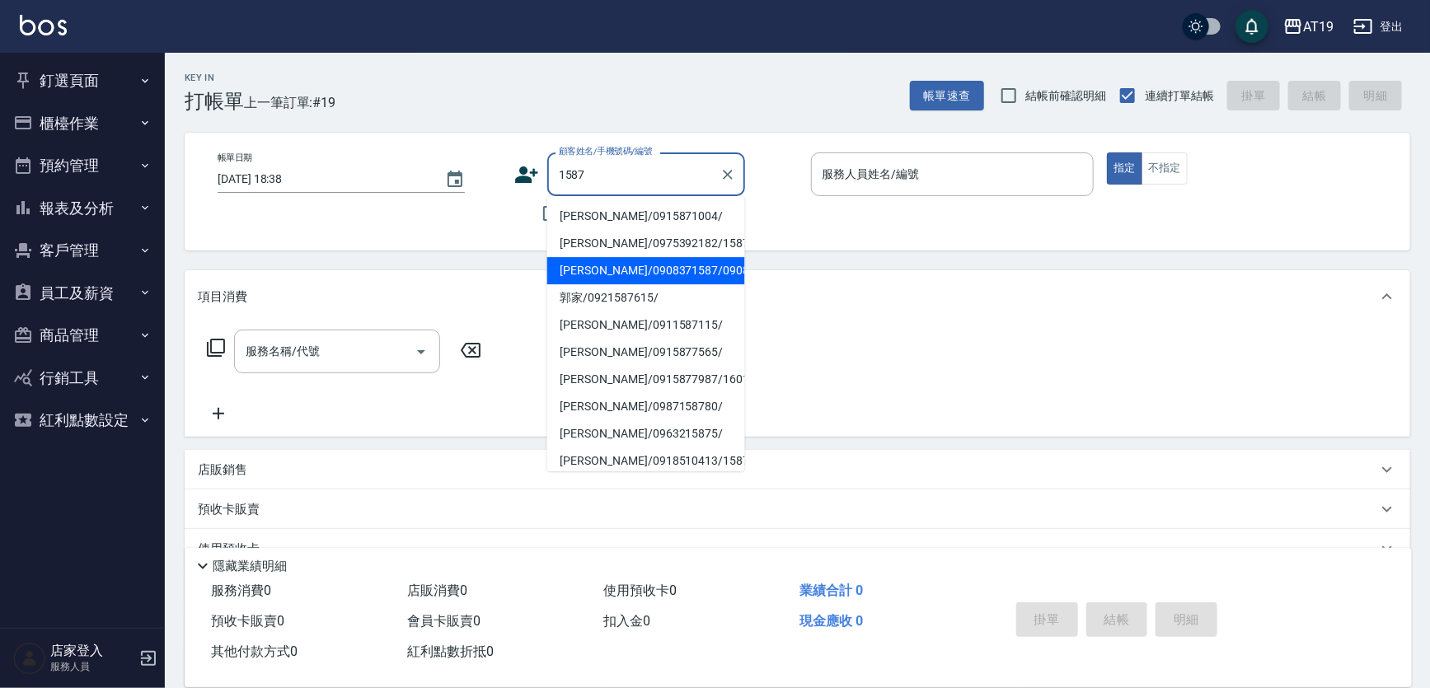
type input "徐裕紘/0908371587/0908371587"
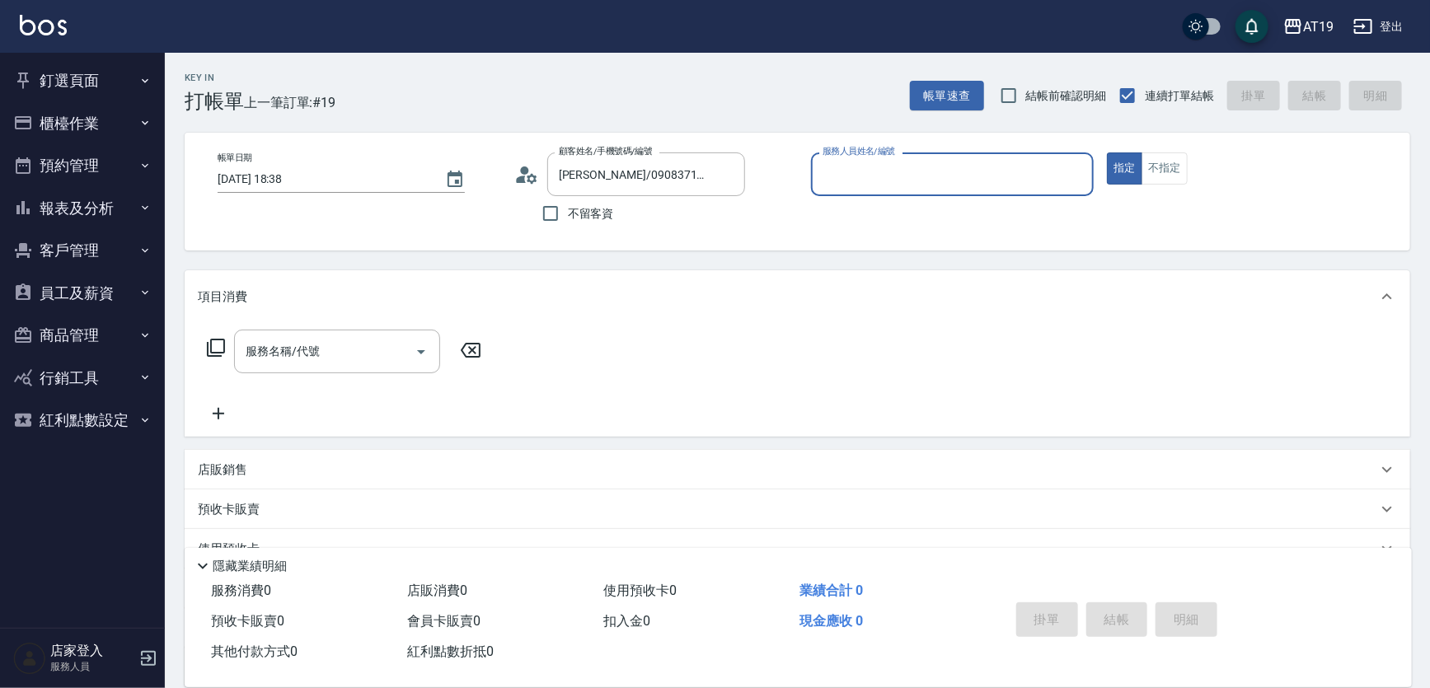
type input "Shen_le- 13"
click at [1107, 152] on button "指定" at bounding box center [1124, 168] width 35 height 32
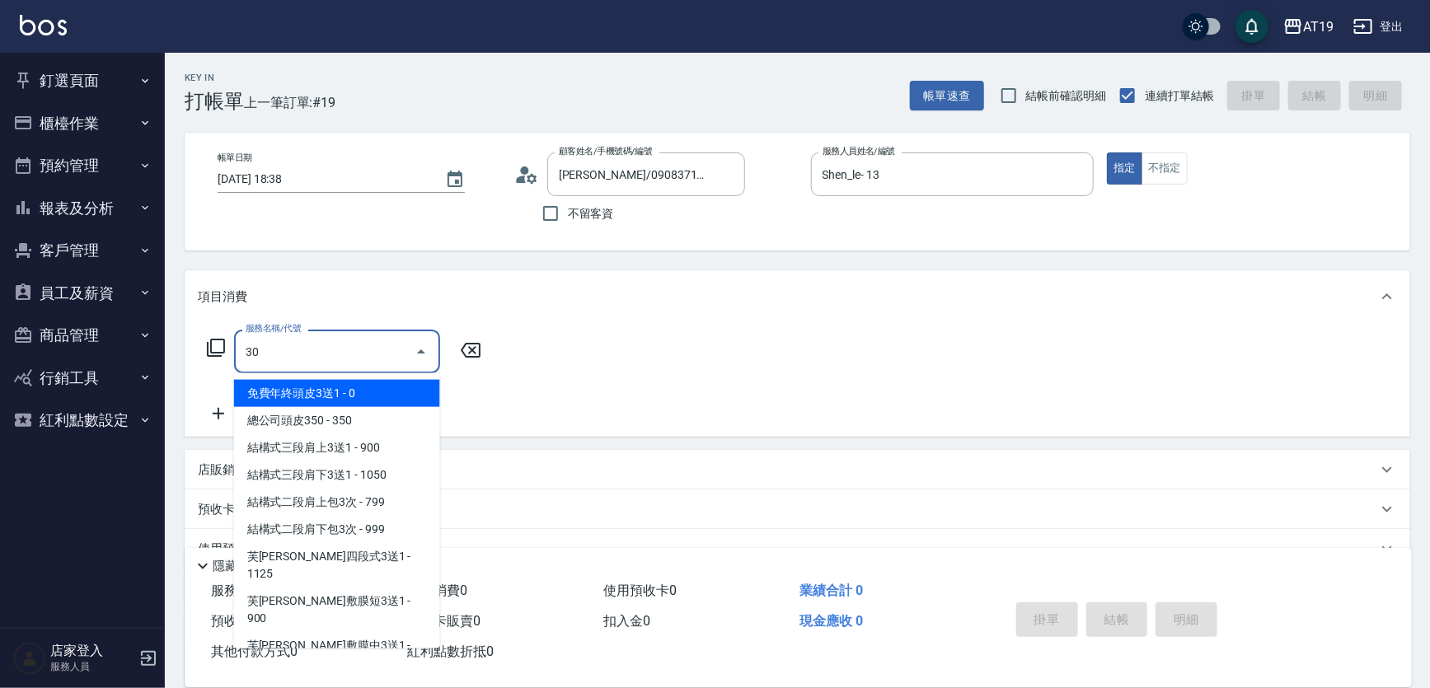
type input "301"
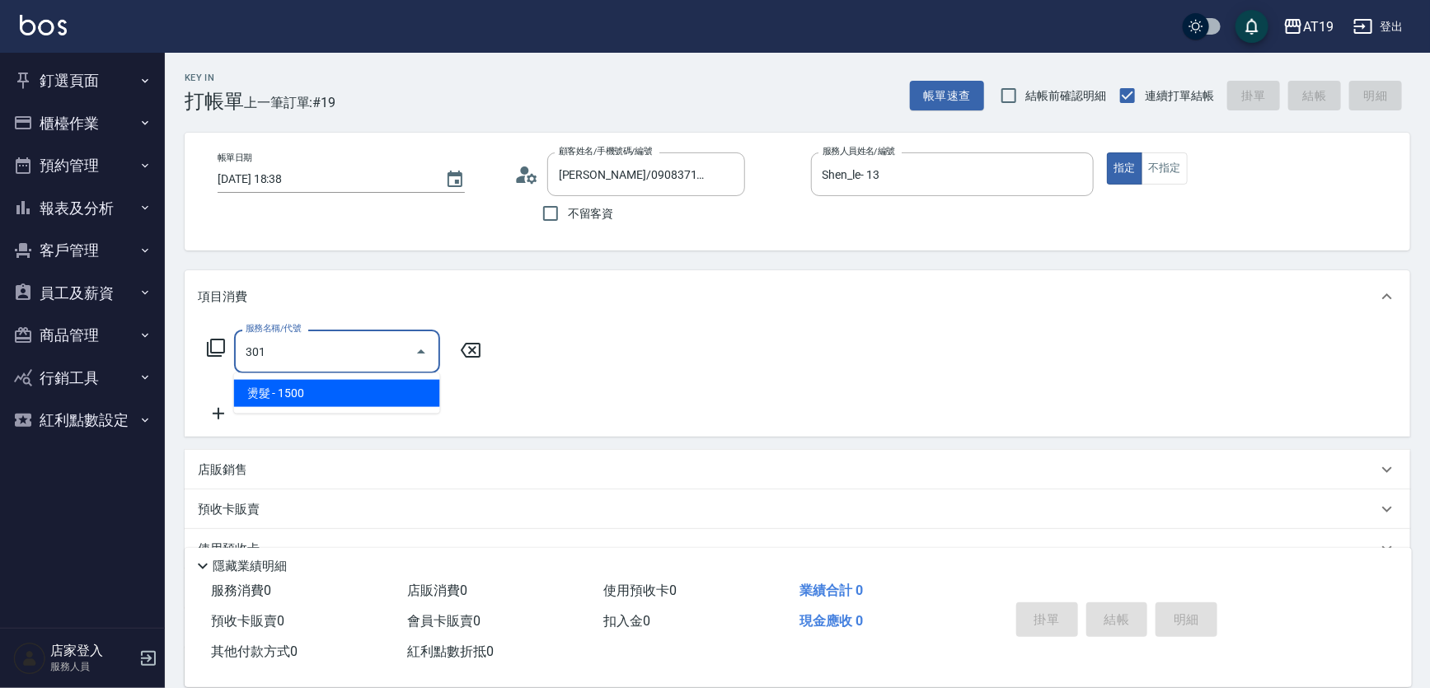
type input "150"
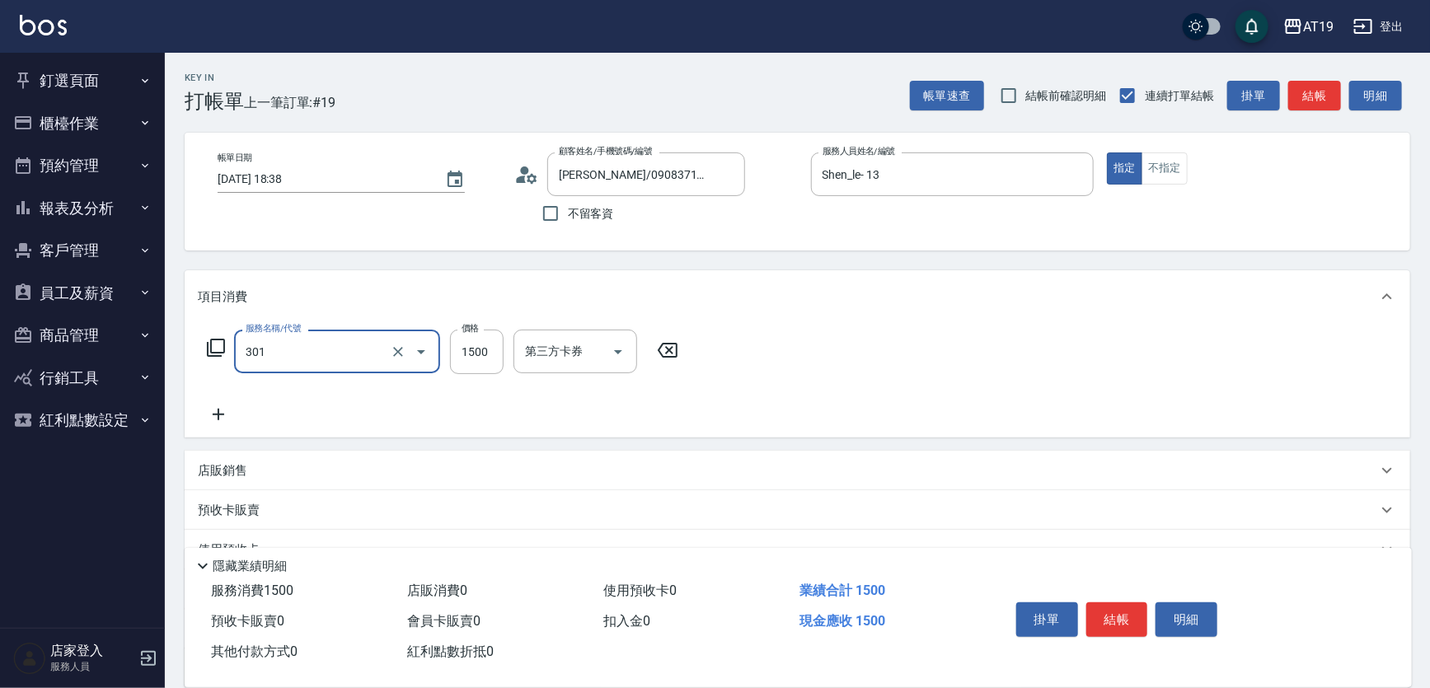
type input "燙髮(301)"
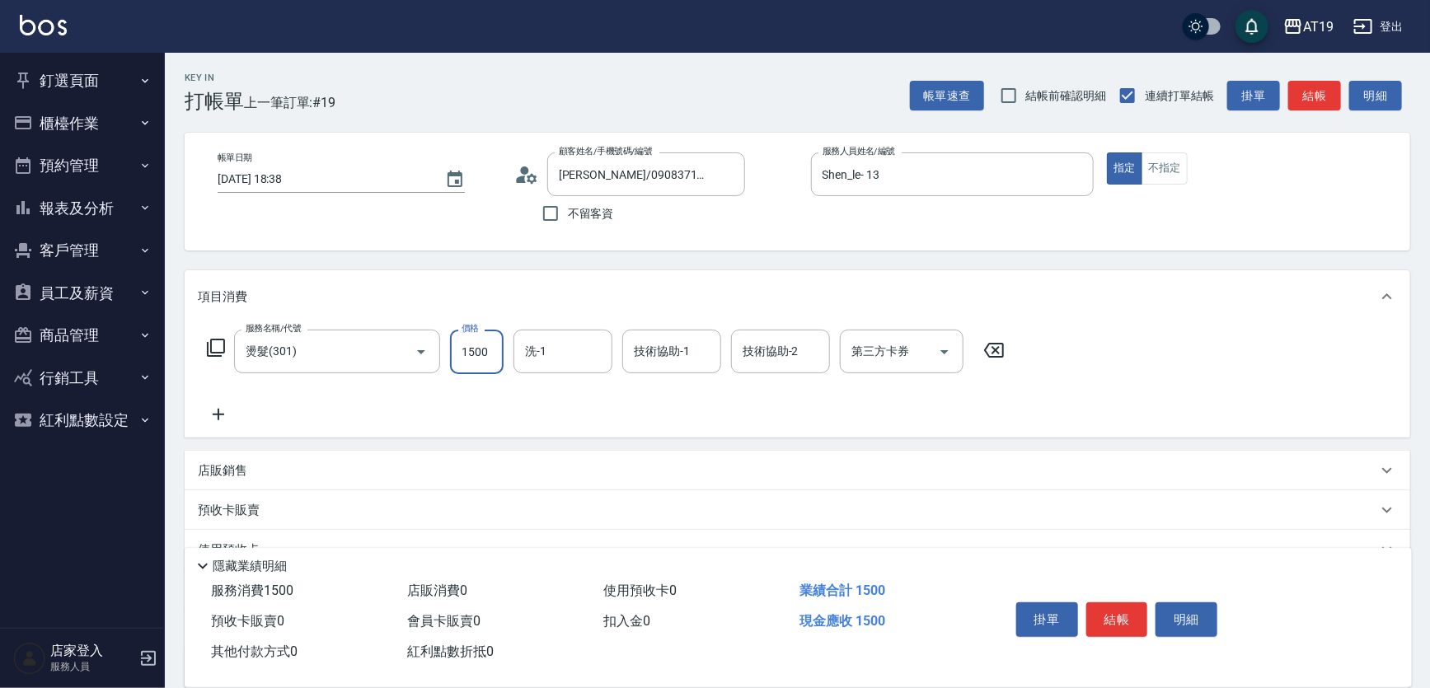
type input "2"
type input "0"
type input "270"
type input "2700"
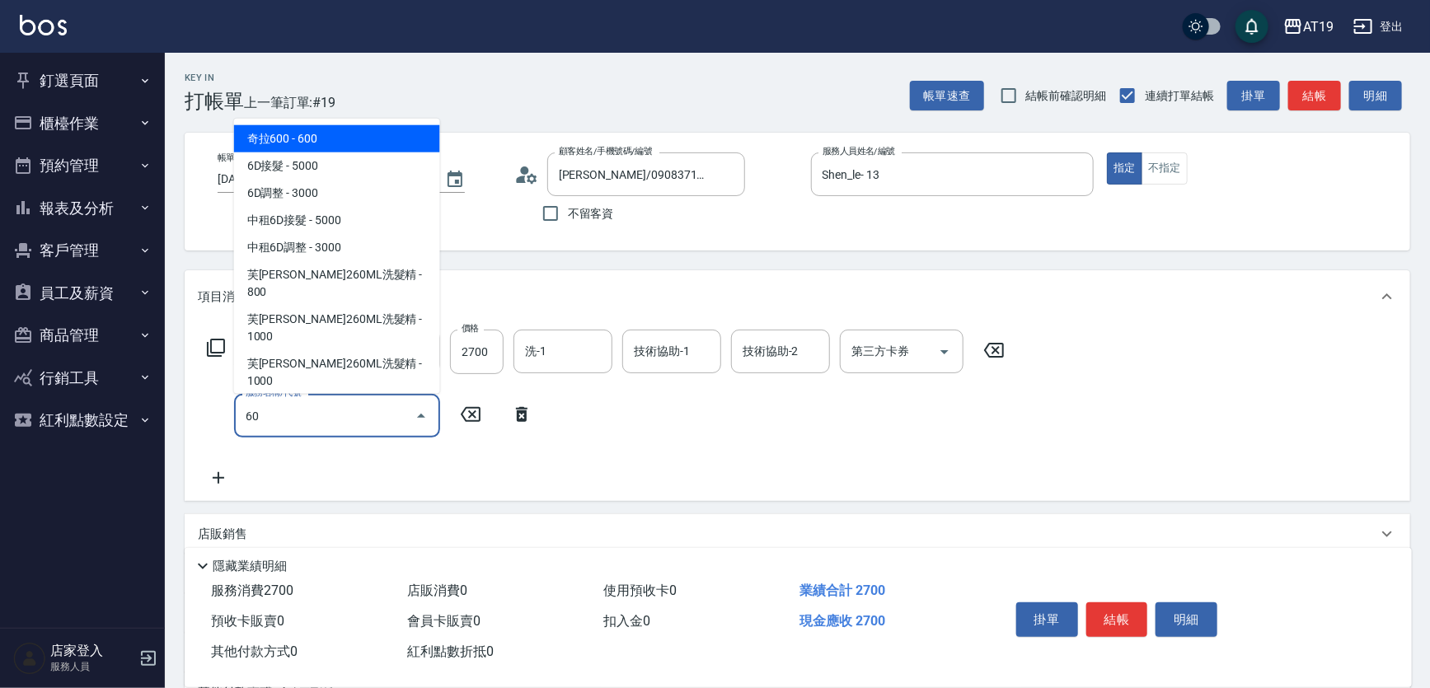
type input "601"
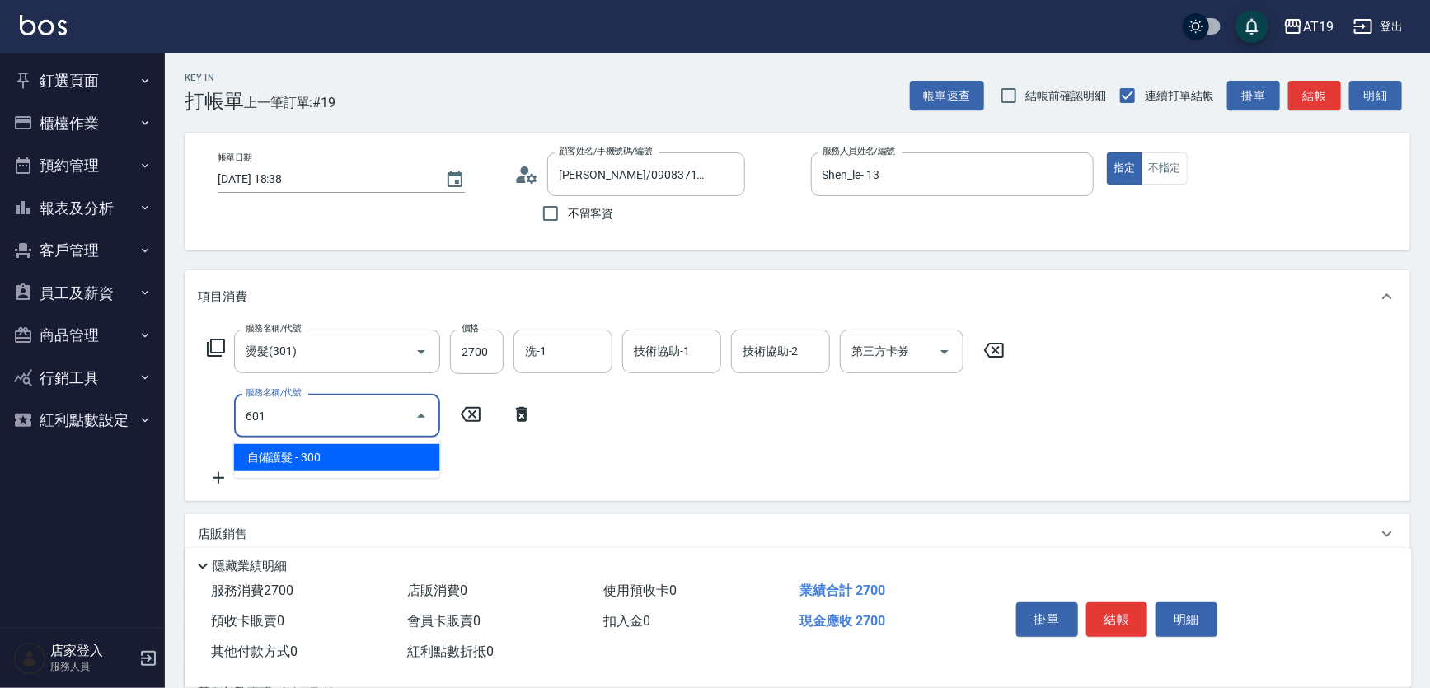
type input "300"
type input "自備護髮(601)"
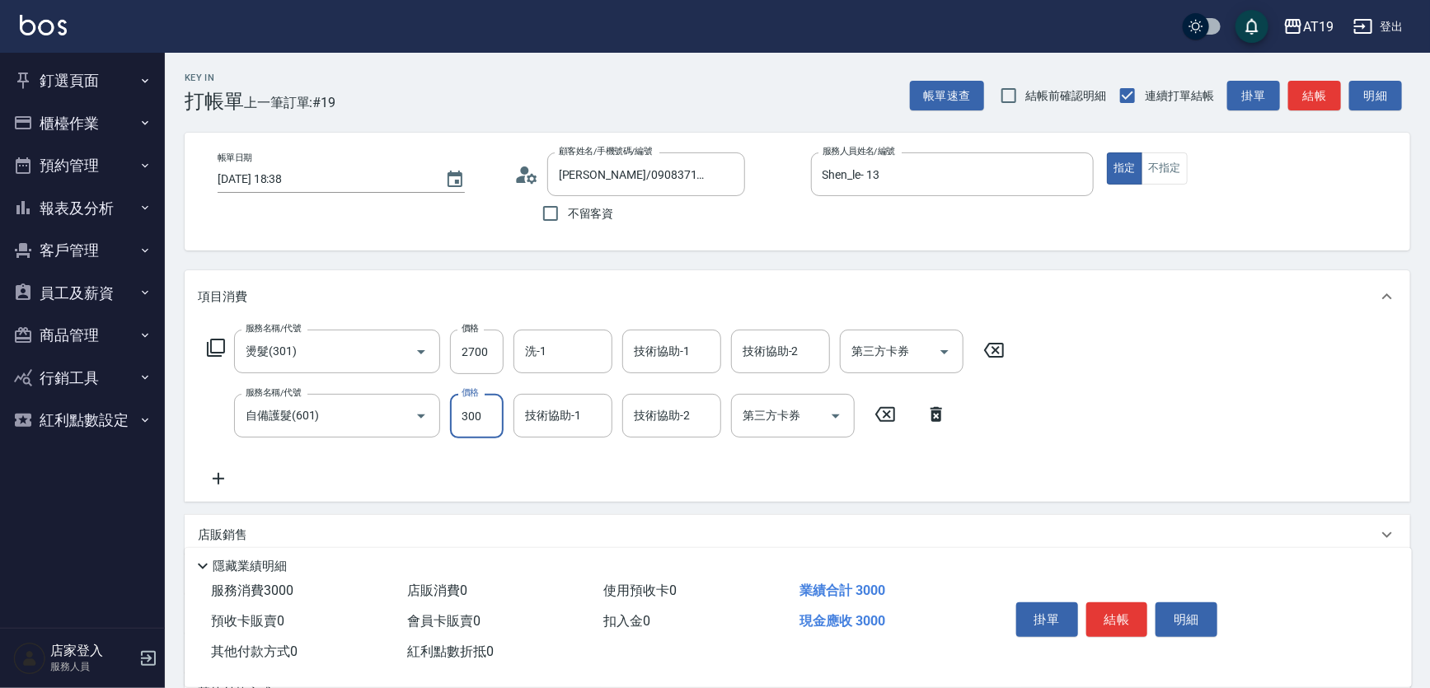
type input "1"
type input "270"
type input "10"
type input "280"
type input "100"
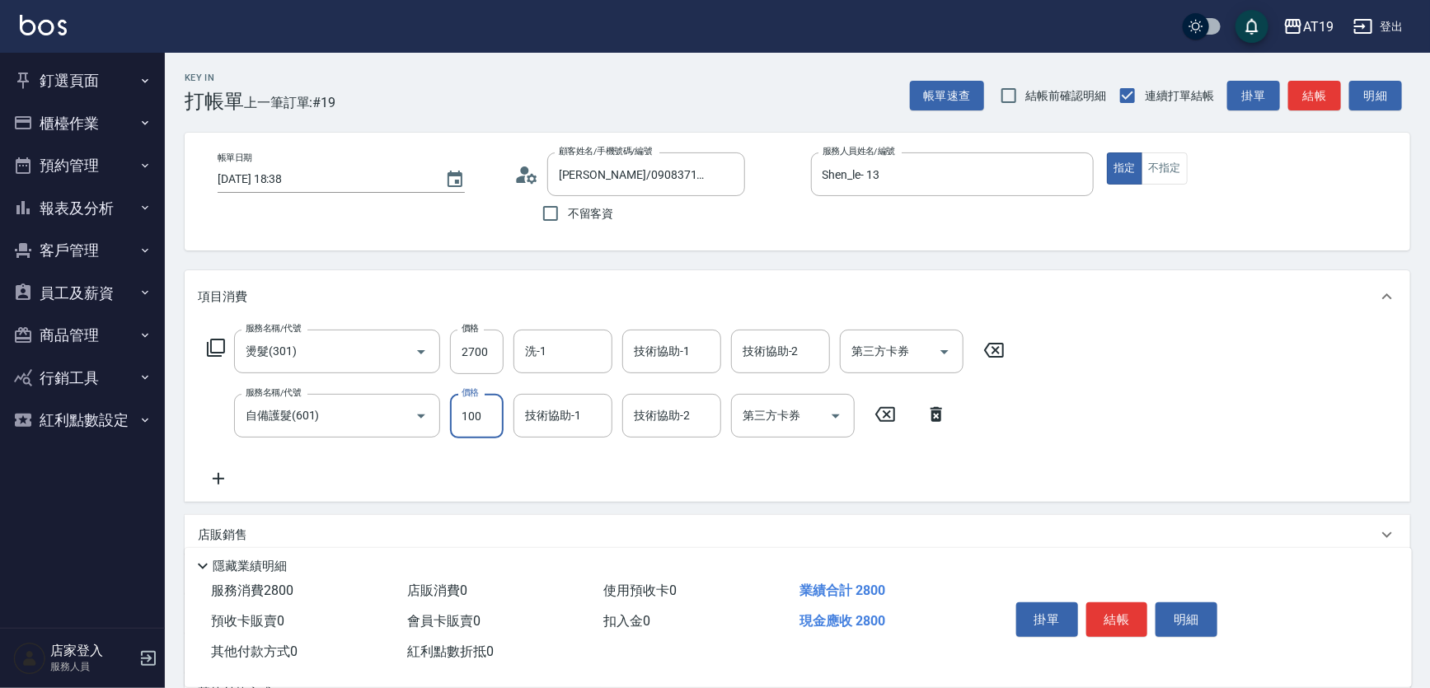
type input "370"
type input "1000"
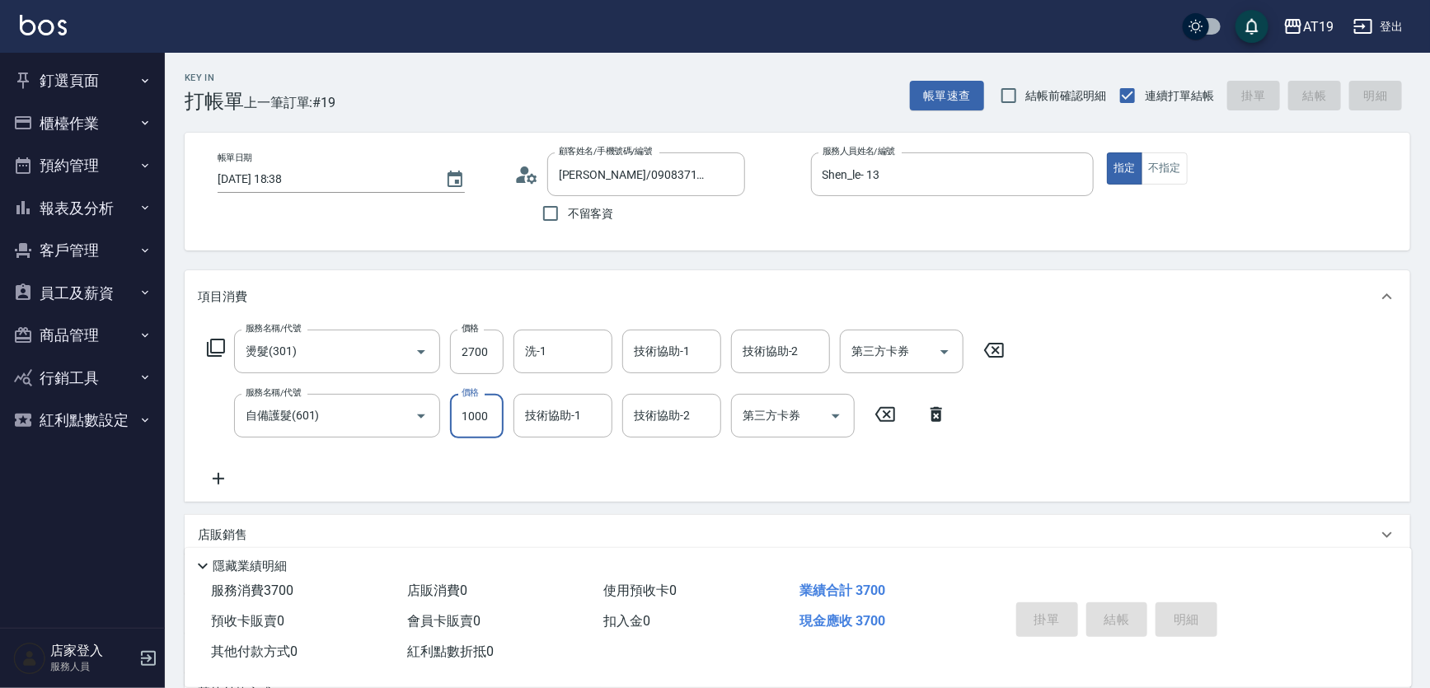
type input "2025/08/12 18:39"
type input "0"
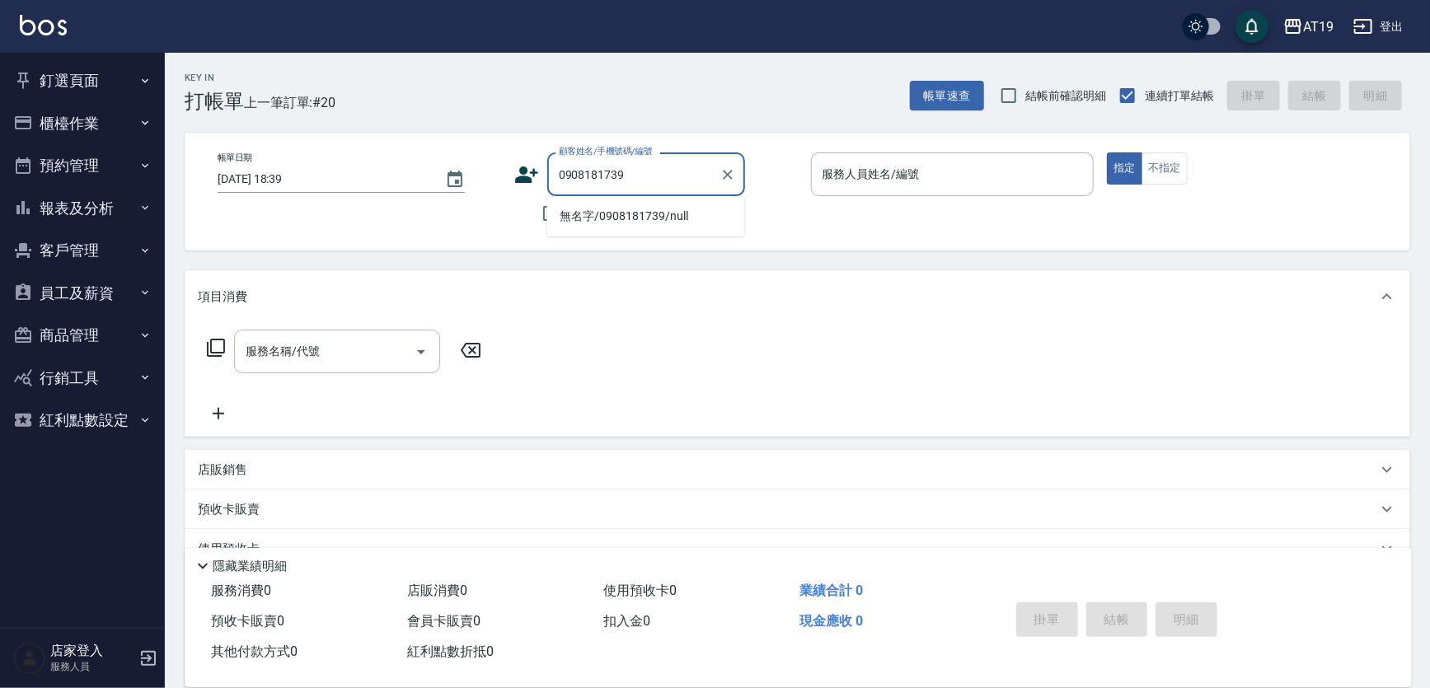
click at [572, 216] on li "無名字/0908181739/null" at bounding box center [646, 216] width 198 height 27
type input "無名字/0908181739/null"
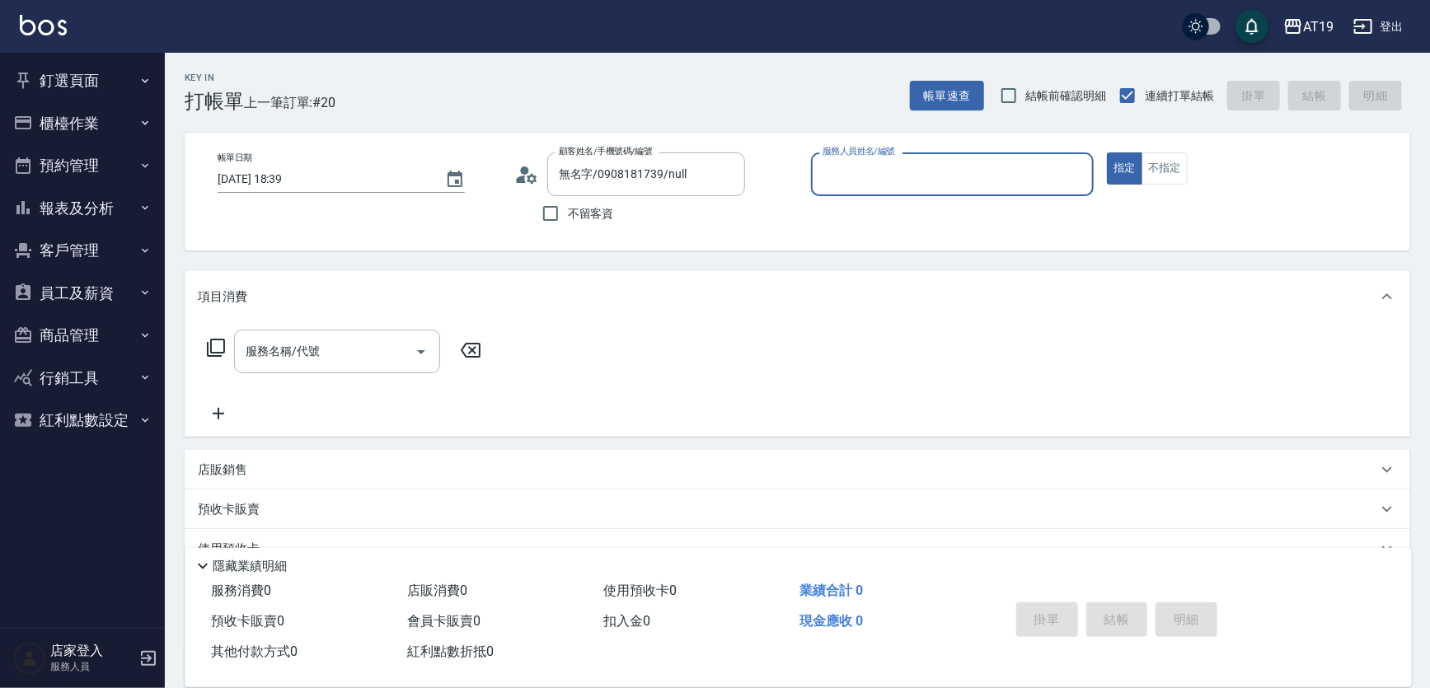
click at [519, 177] on icon at bounding box center [521, 179] width 10 height 7
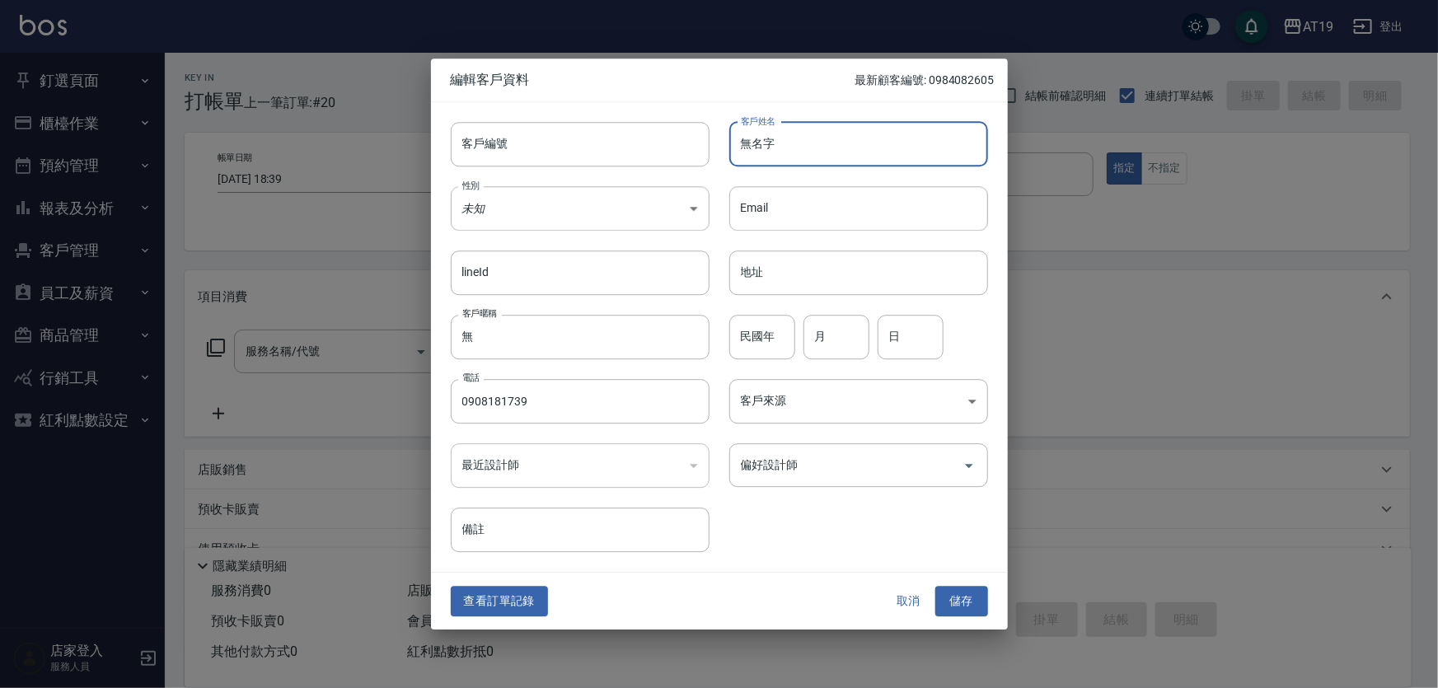
click at [807, 155] on input "無名字" at bounding box center [858, 144] width 259 height 45
click at [610, 415] on input "0908181739" at bounding box center [580, 401] width 259 height 45
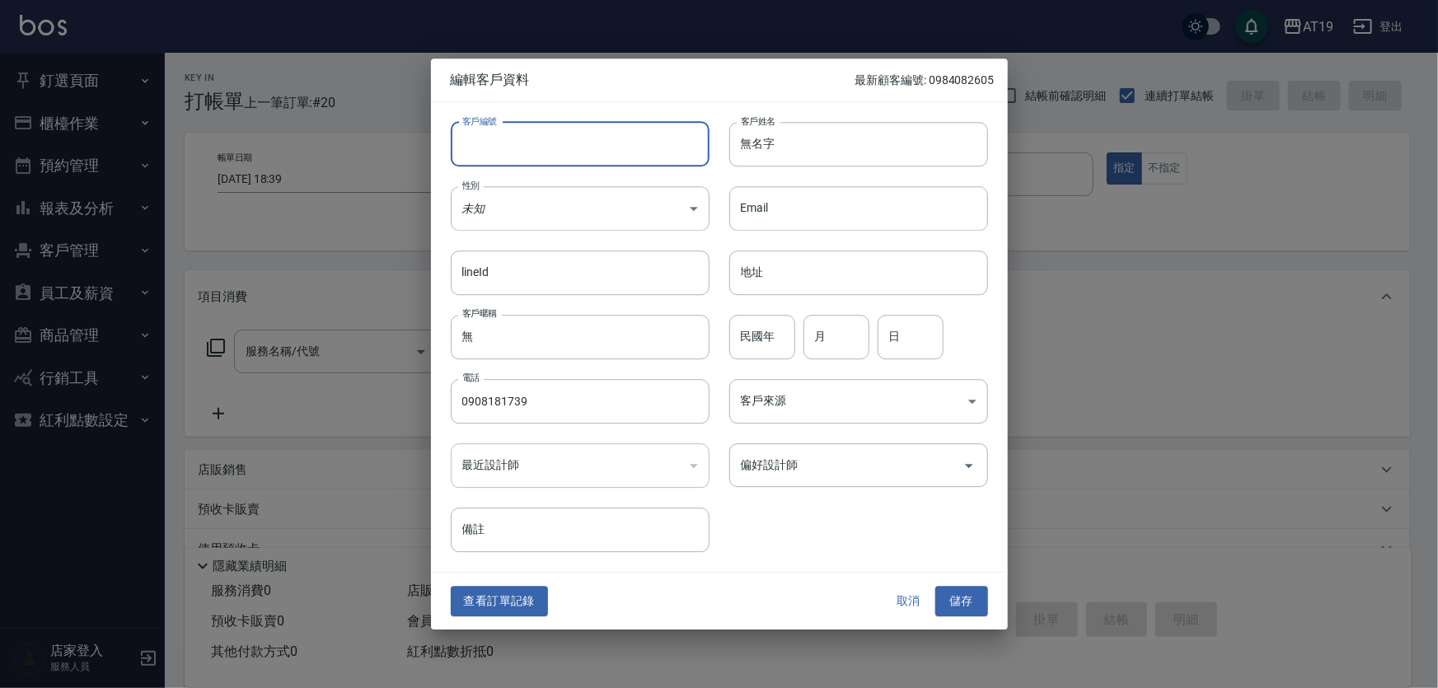
click at [517, 150] on input "客戶編號" at bounding box center [580, 144] width 259 height 45
paste input "0908181739"
type input "0908181739"
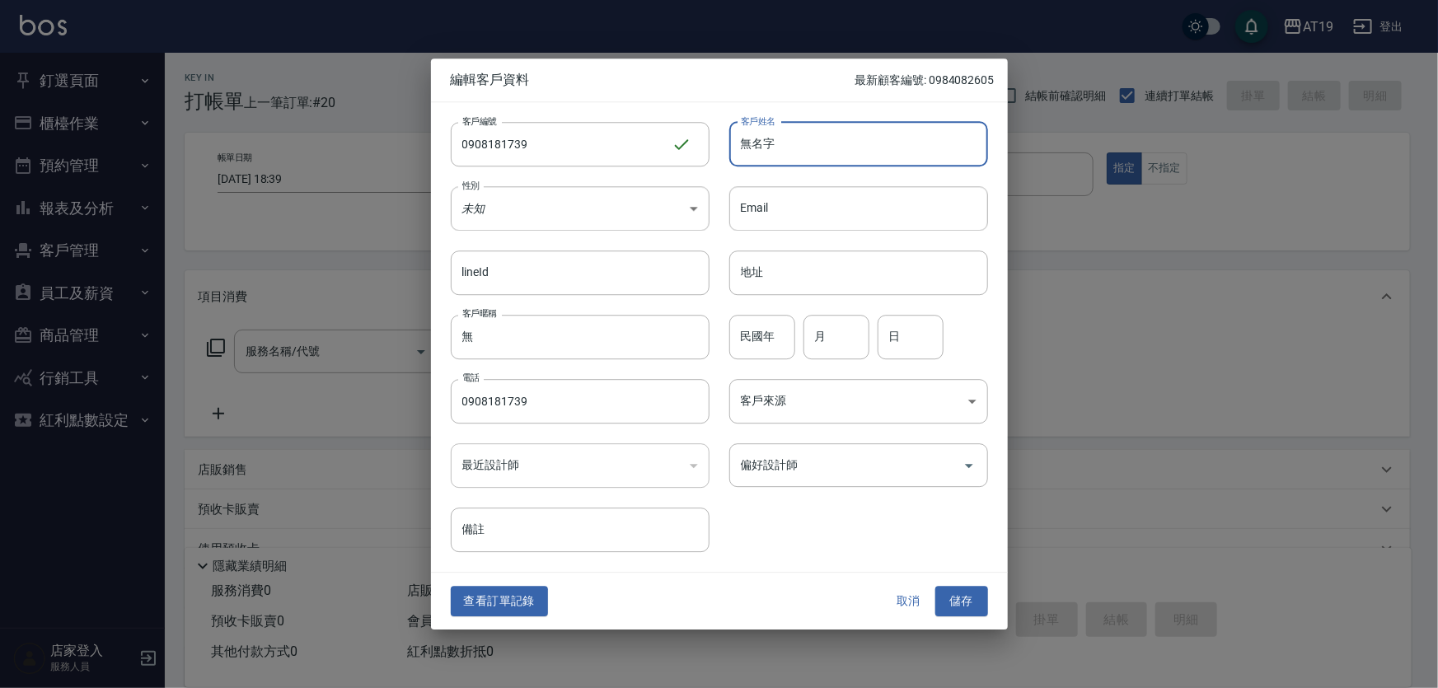
click at [795, 148] on input "無名字" at bounding box center [858, 144] width 259 height 45
type input "無"
type input "魏?鵬"
type input "78"
type input "09"
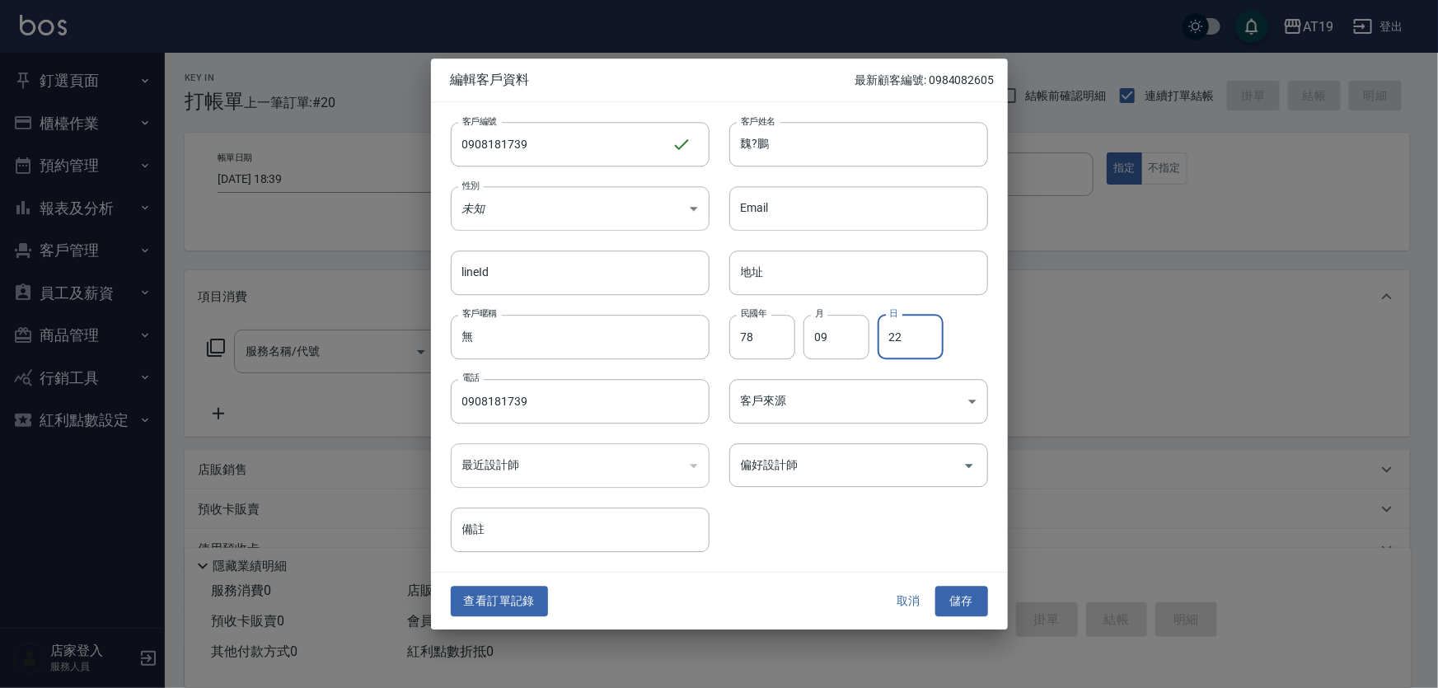
type input "22"
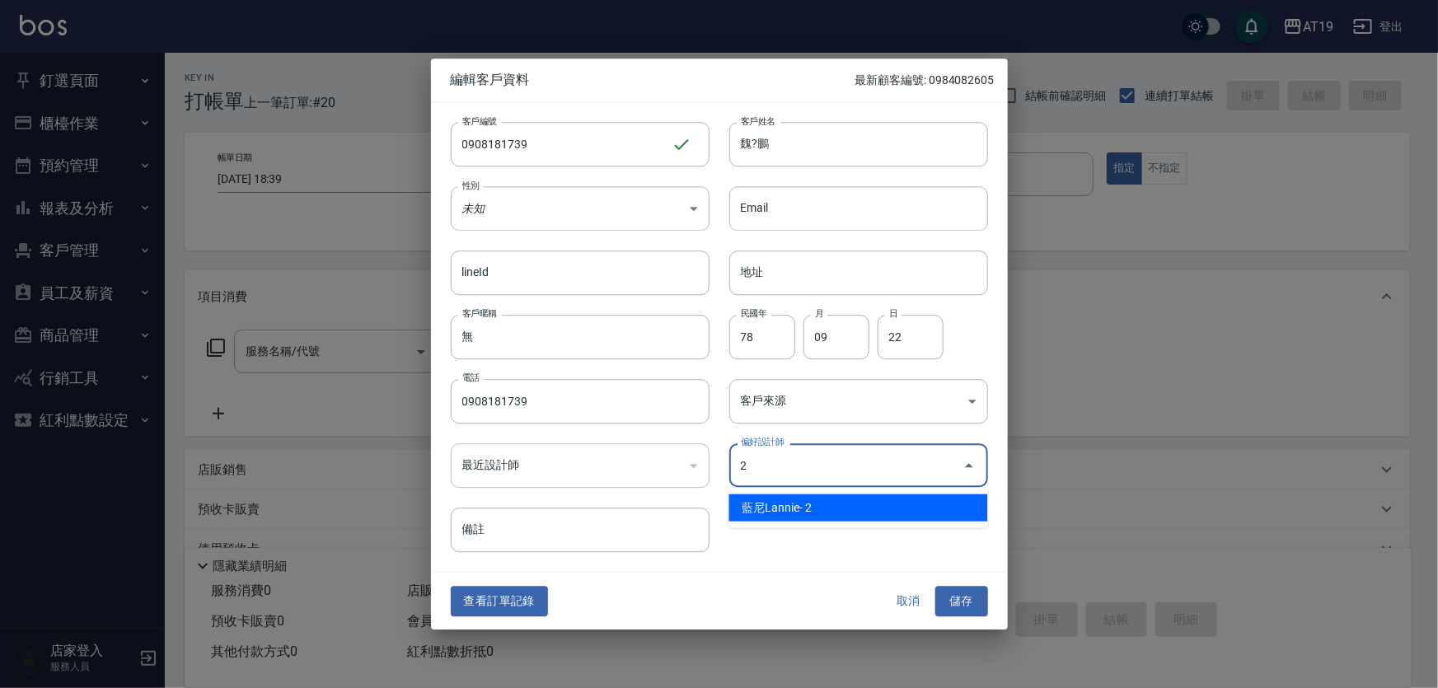
type input "[PERSON_NAME]"
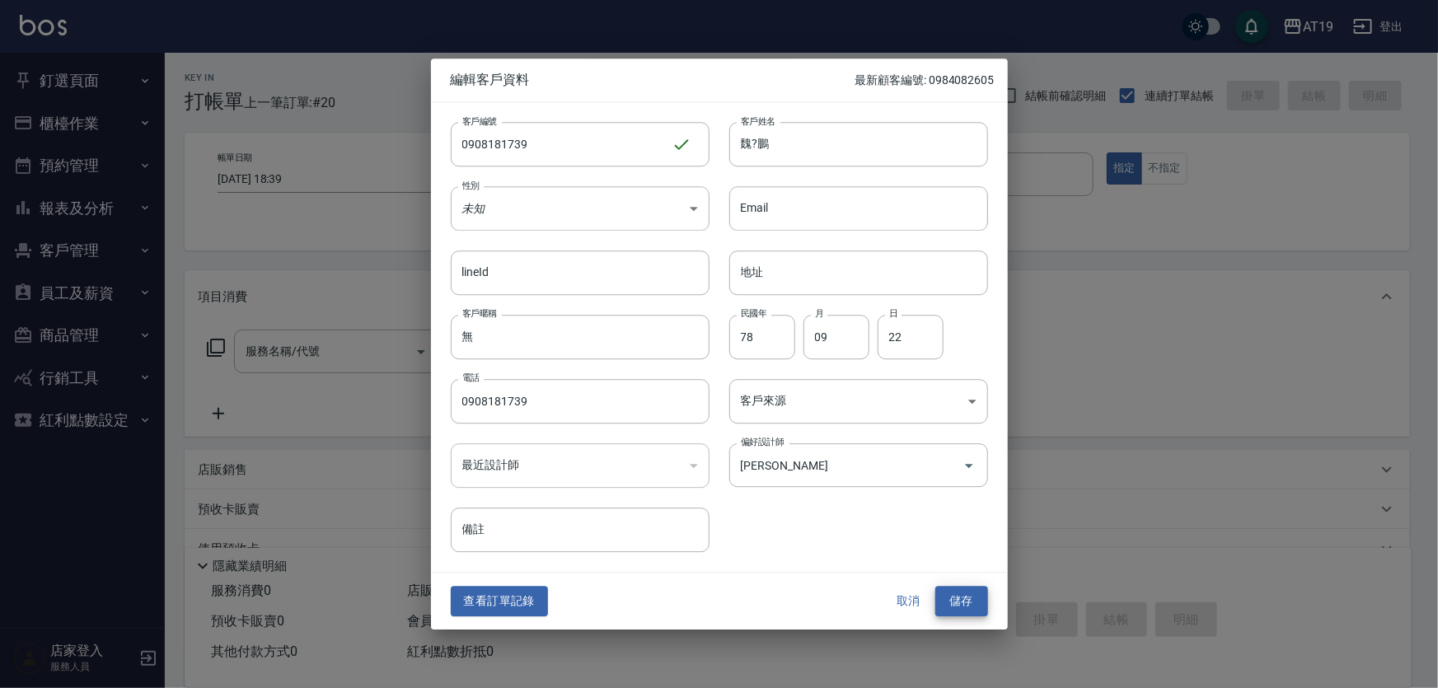
drag, startPoint x: 959, startPoint y: 599, endPoint x: 933, endPoint y: 532, distance: 72.3
click at [959, 599] on button "儲存" at bounding box center [961, 602] width 53 height 30
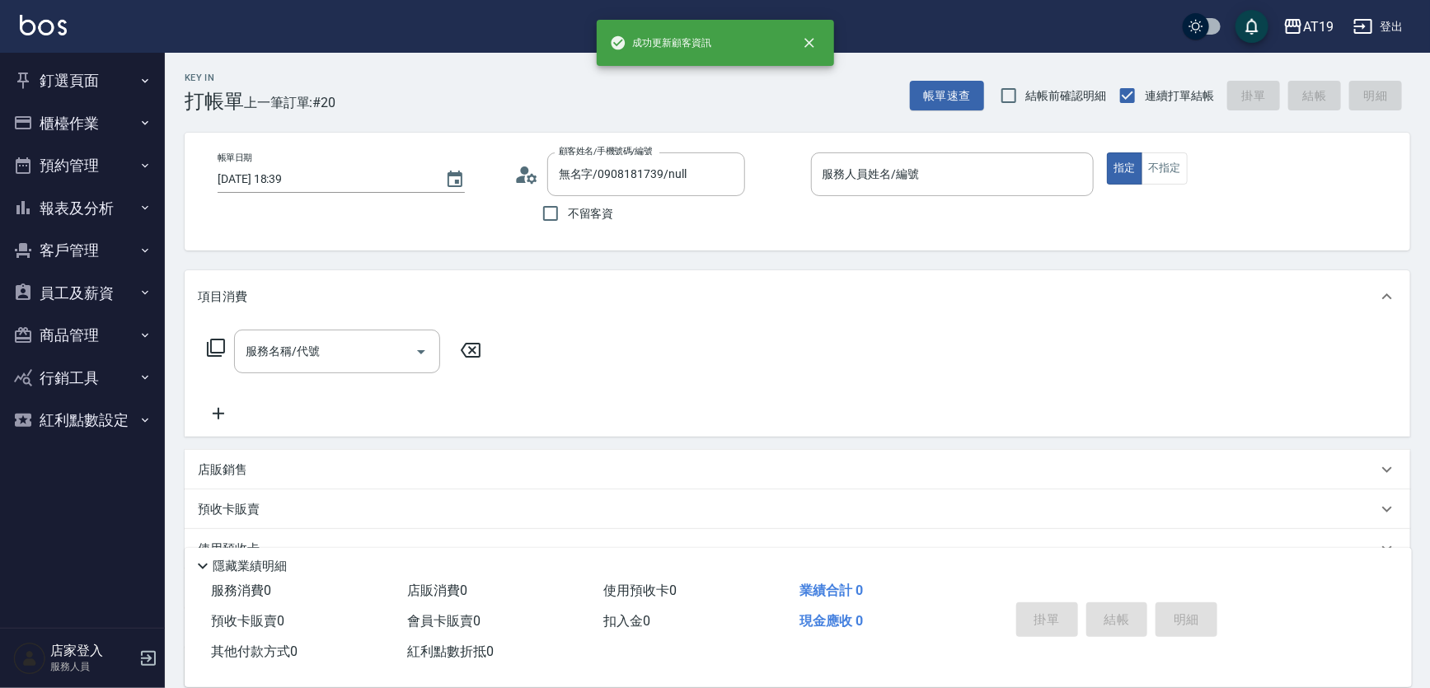
drag, startPoint x: 881, startPoint y: 182, endPoint x: 851, endPoint y: 151, distance: 43.1
click at [881, 178] on input "服務人員姓名/編號" at bounding box center [952, 174] width 269 height 29
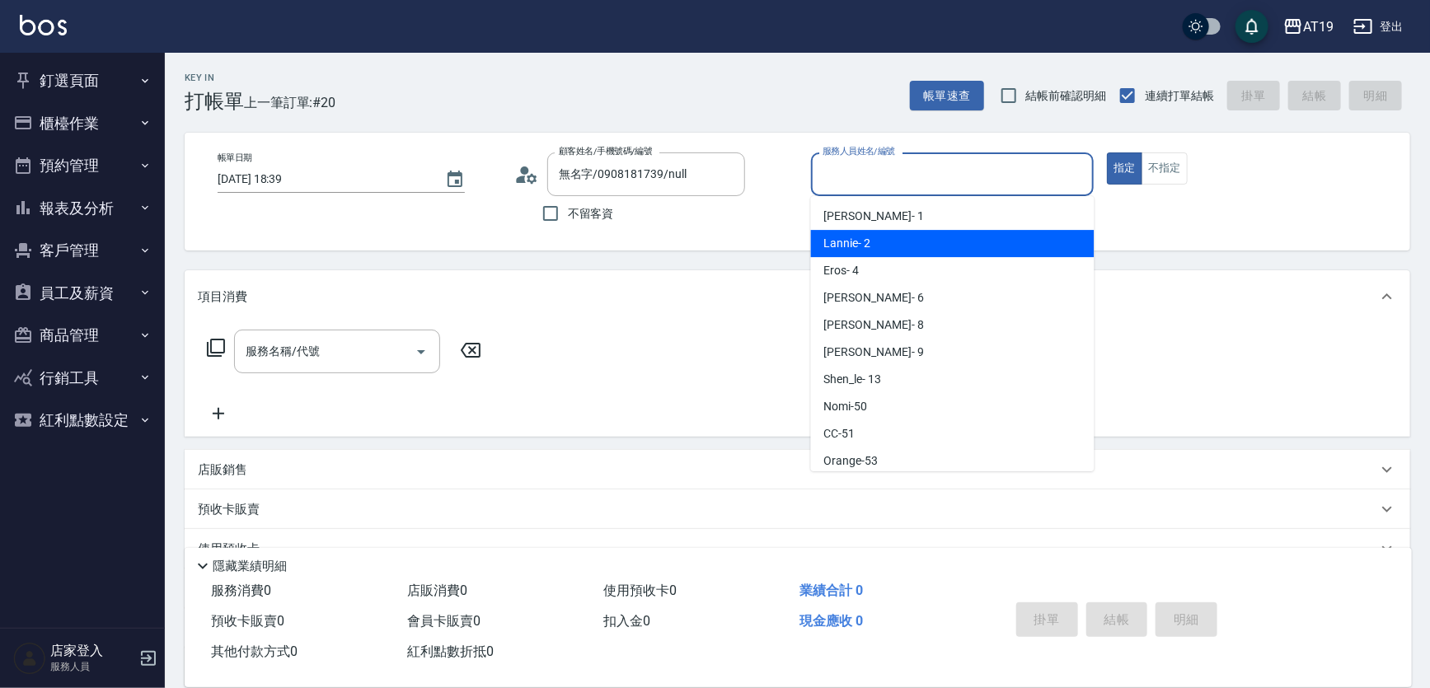
type input "Lannie- 2"
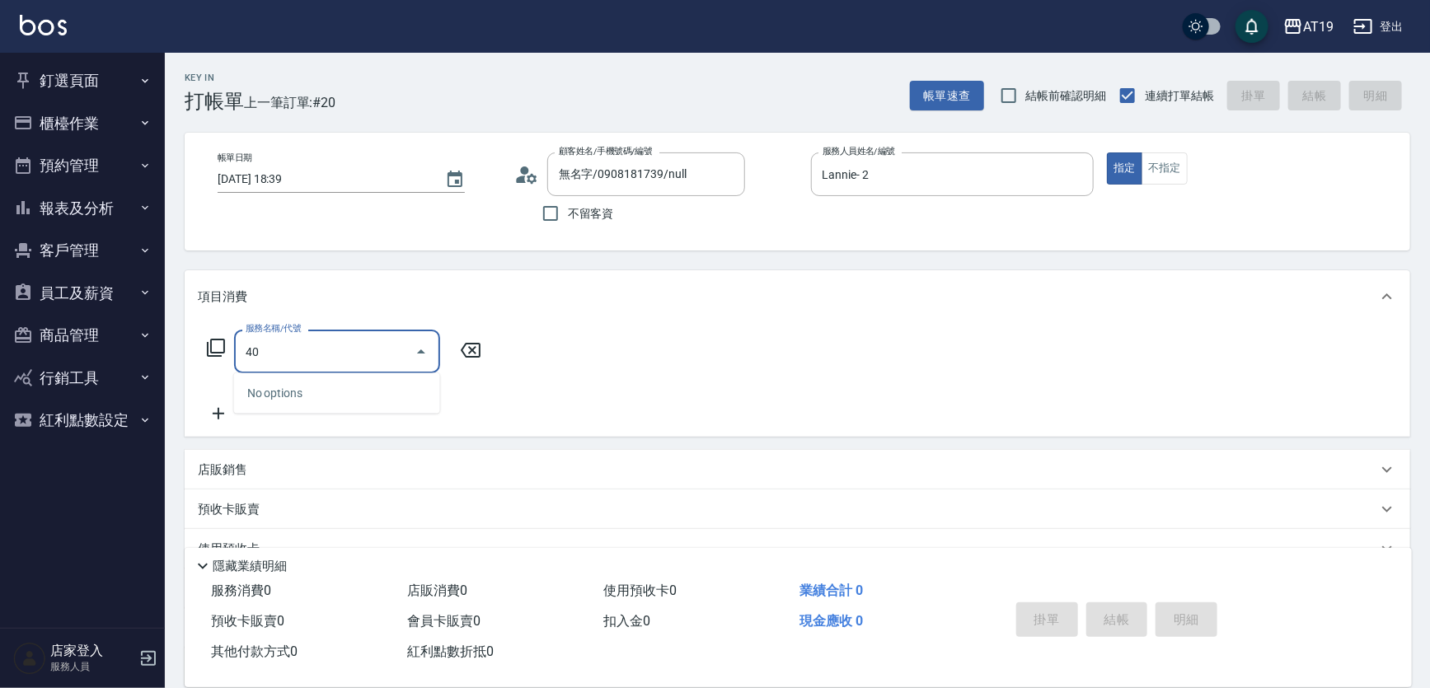
type input "401"
type input "30"
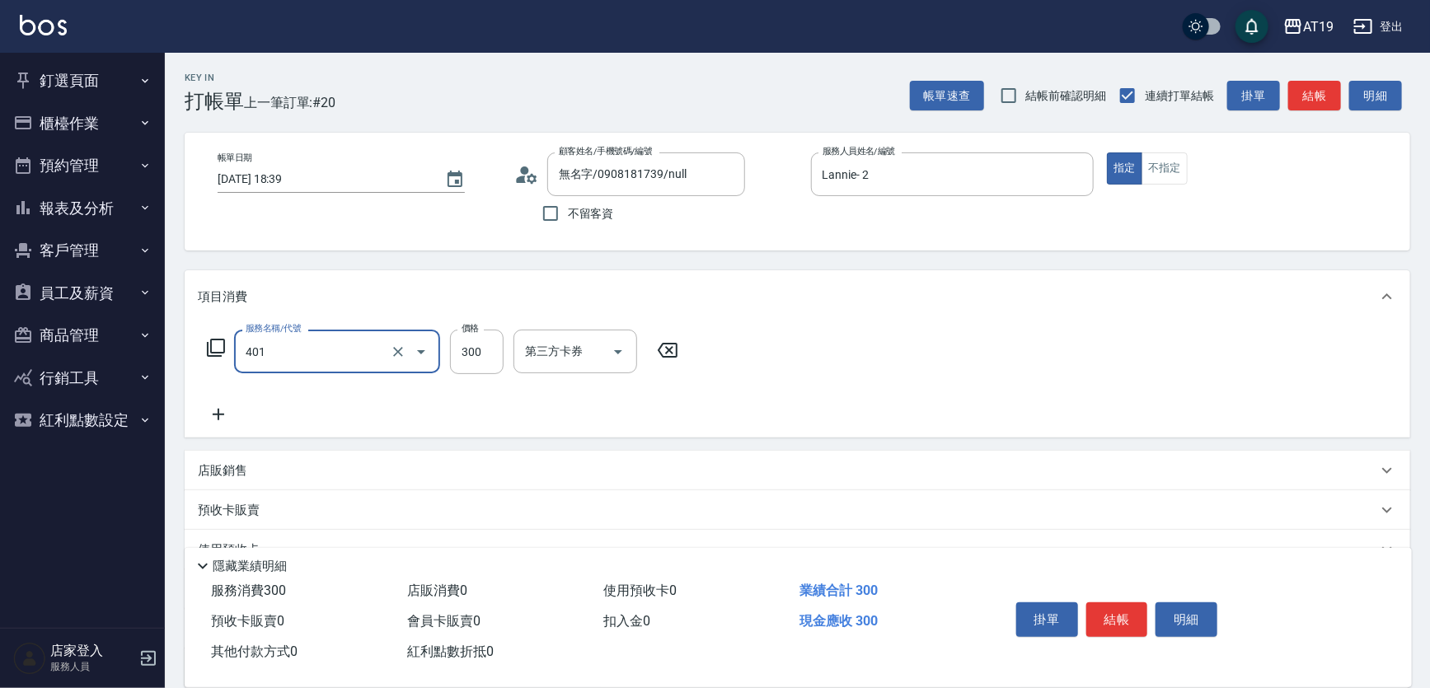
type input "剪髮(401)"
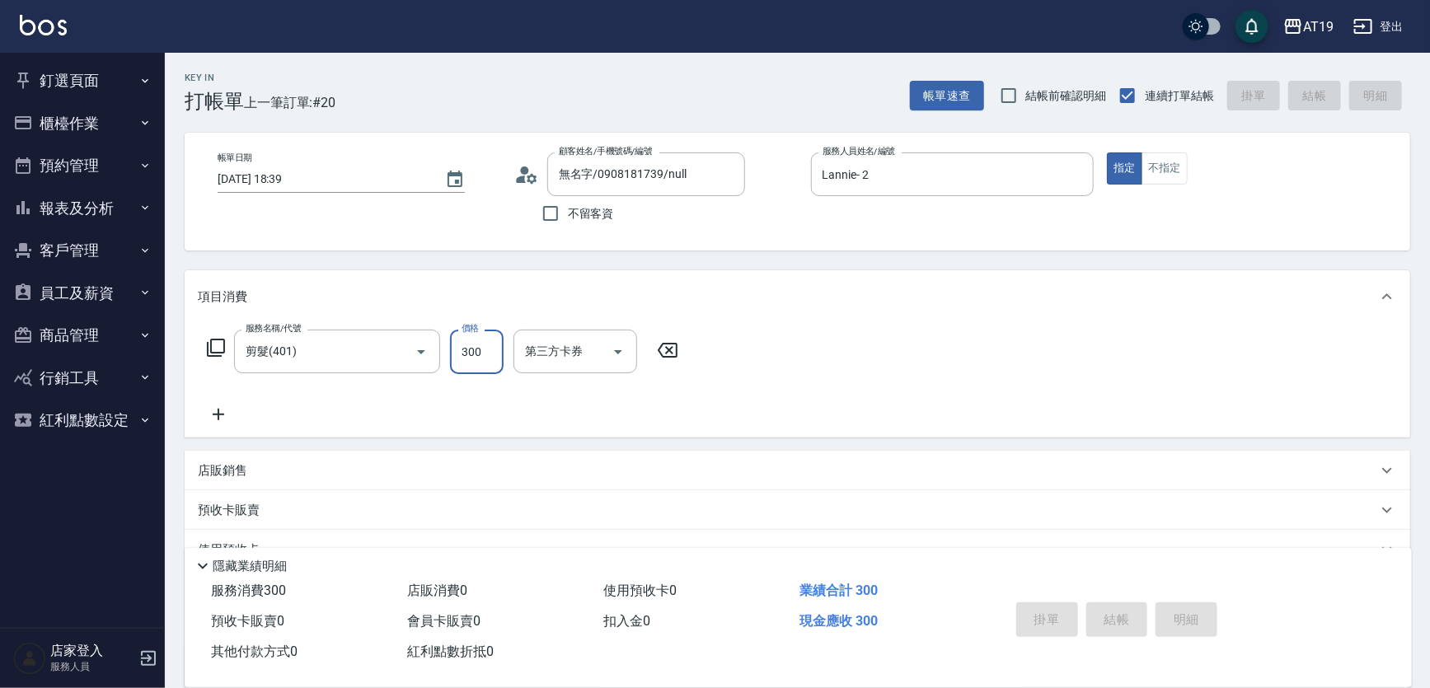
type input "2025/08/12 18:40"
type input "0"
